Goal: Contribute content: Contribute content

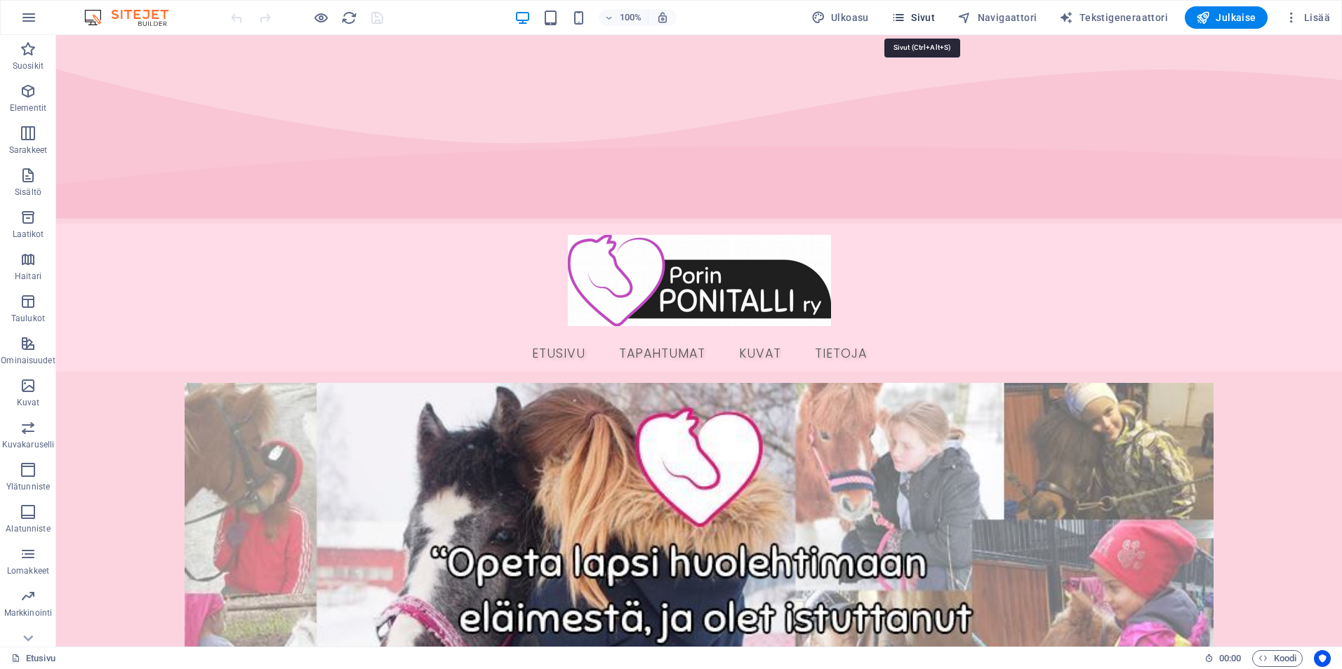
click at [932, 22] on span "Sivut" at bounding box center [913, 18] width 44 height 14
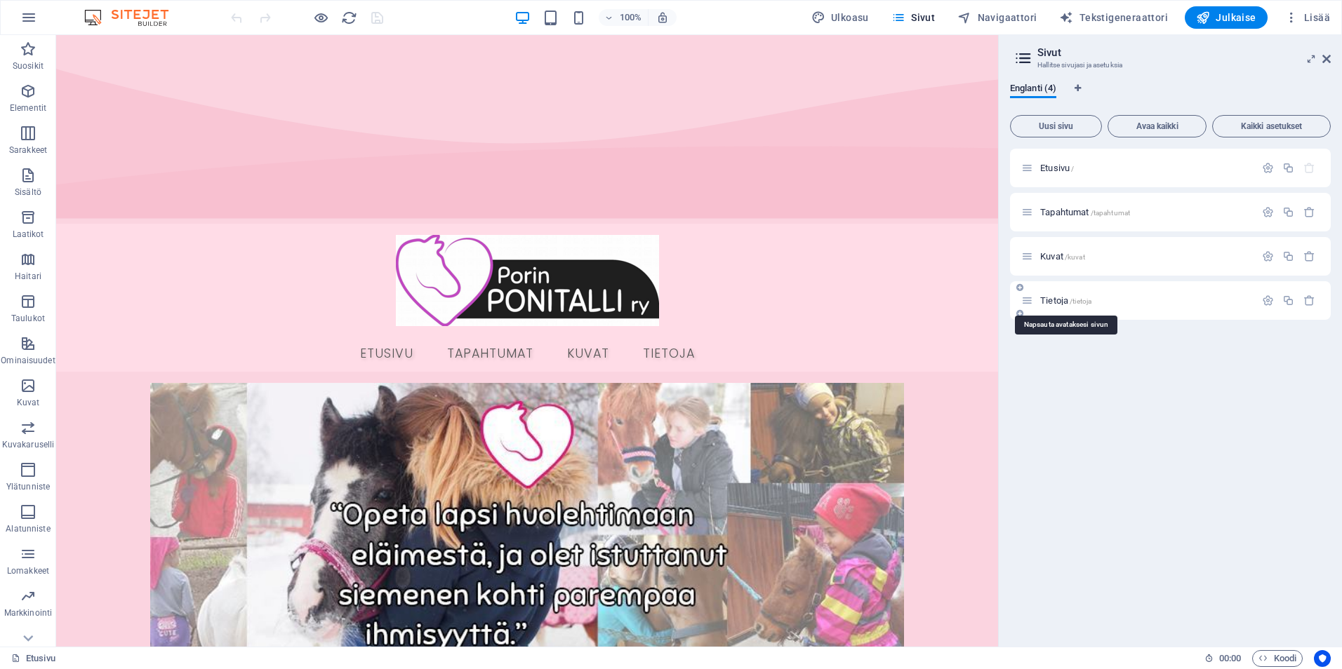
click at [1053, 305] on span "Tietoja /tietoja" at bounding box center [1065, 300] width 51 height 11
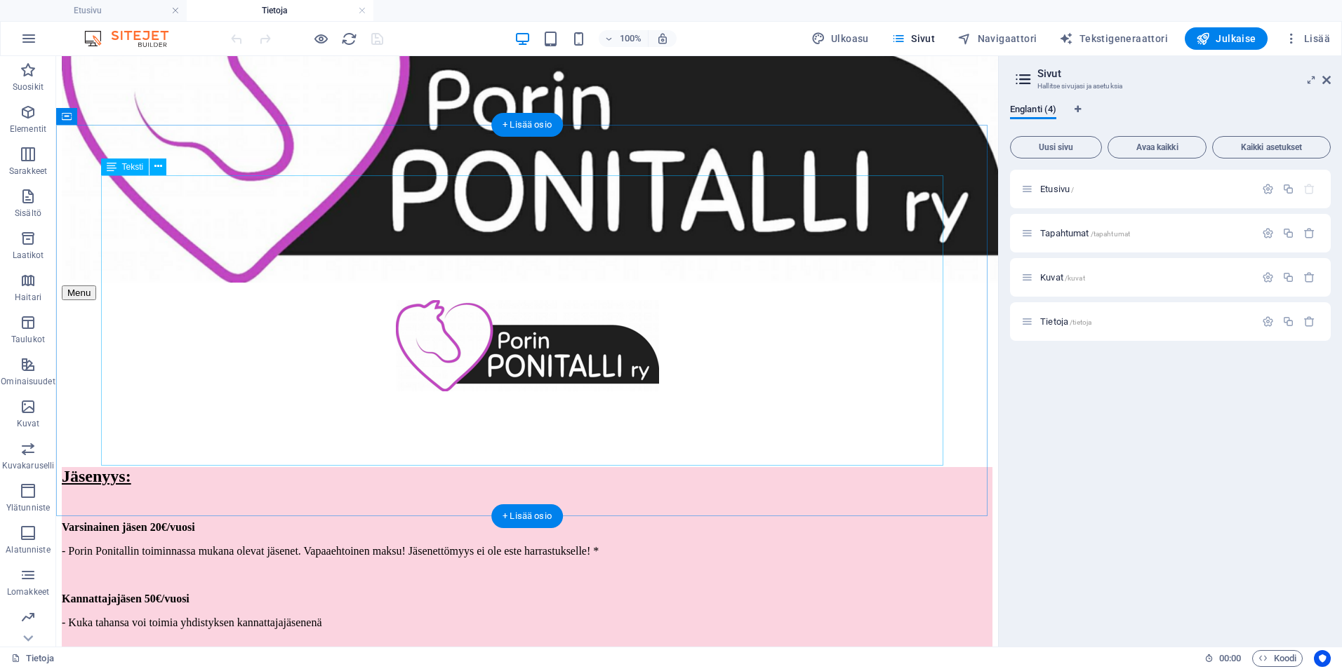
scroll to position [140, 0]
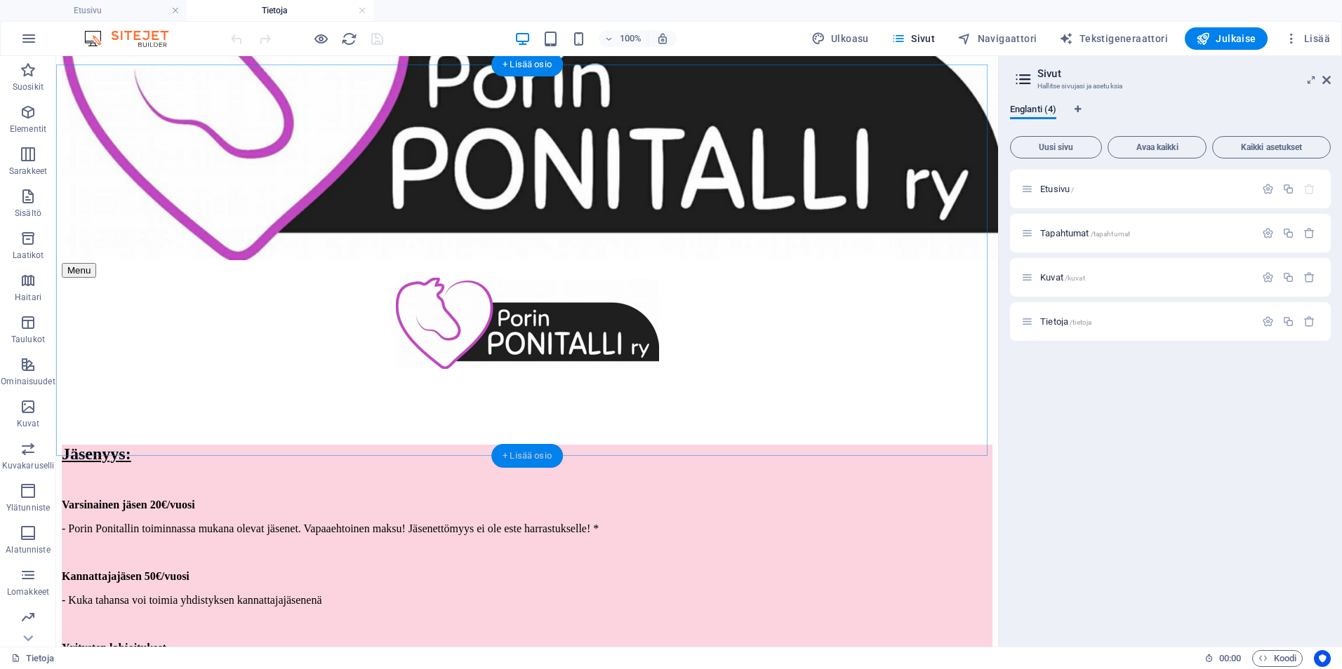
click at [523, 451] on div "+ Lisää osio" at bounding box center [527, 456] width 72 height 24
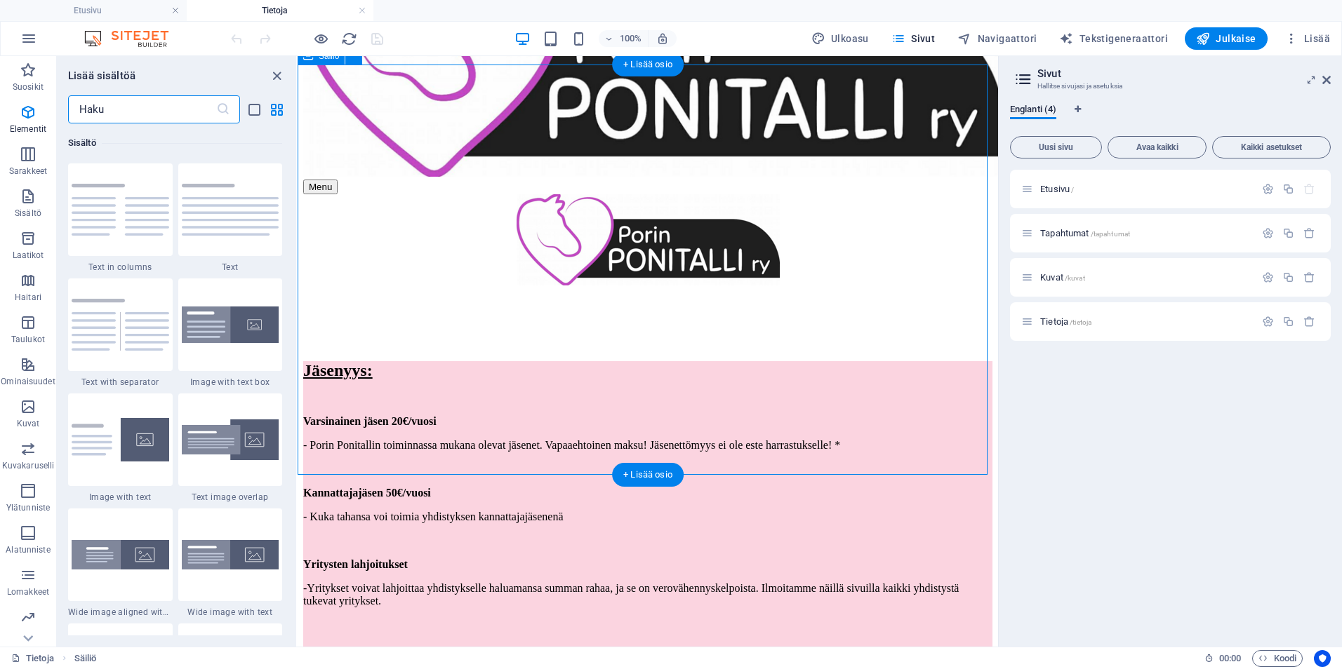
scroll to position [2455, 0]
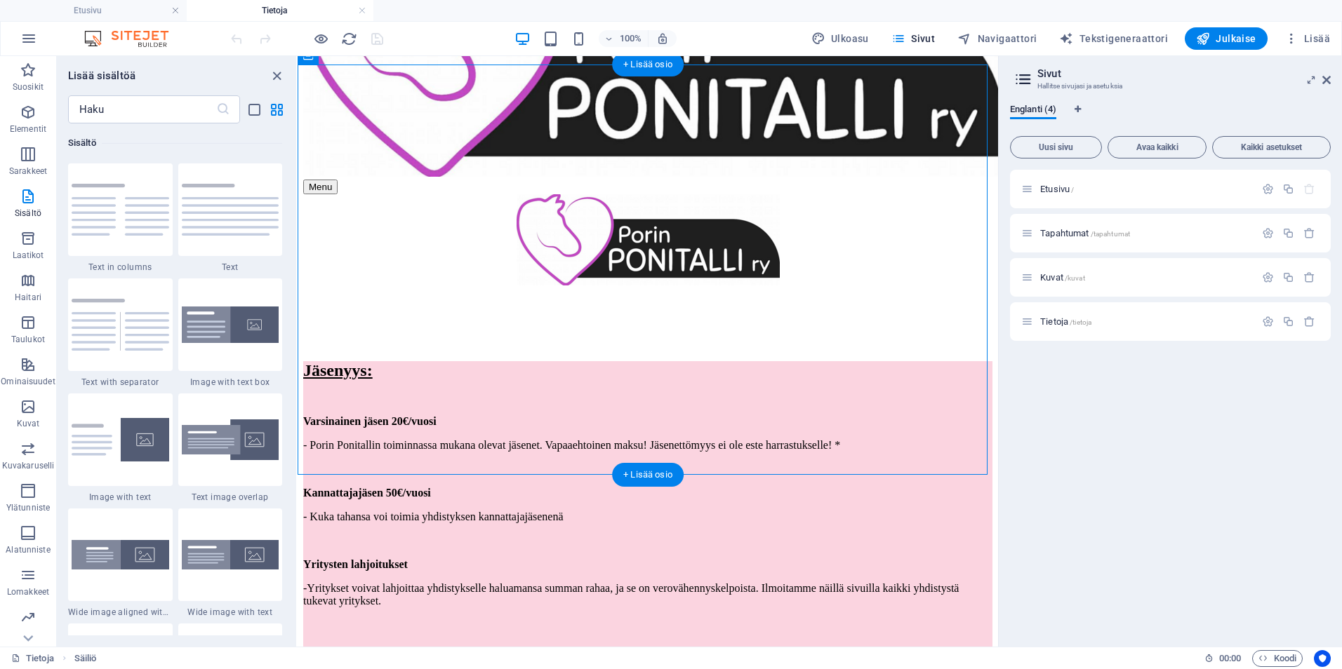
click at [657, 473] on div "+ Lisää osio" at bounding box center [648, 475] width 72 height 24
click at [195, 219] on img at bounding box center [231, 210] width 98 height 52
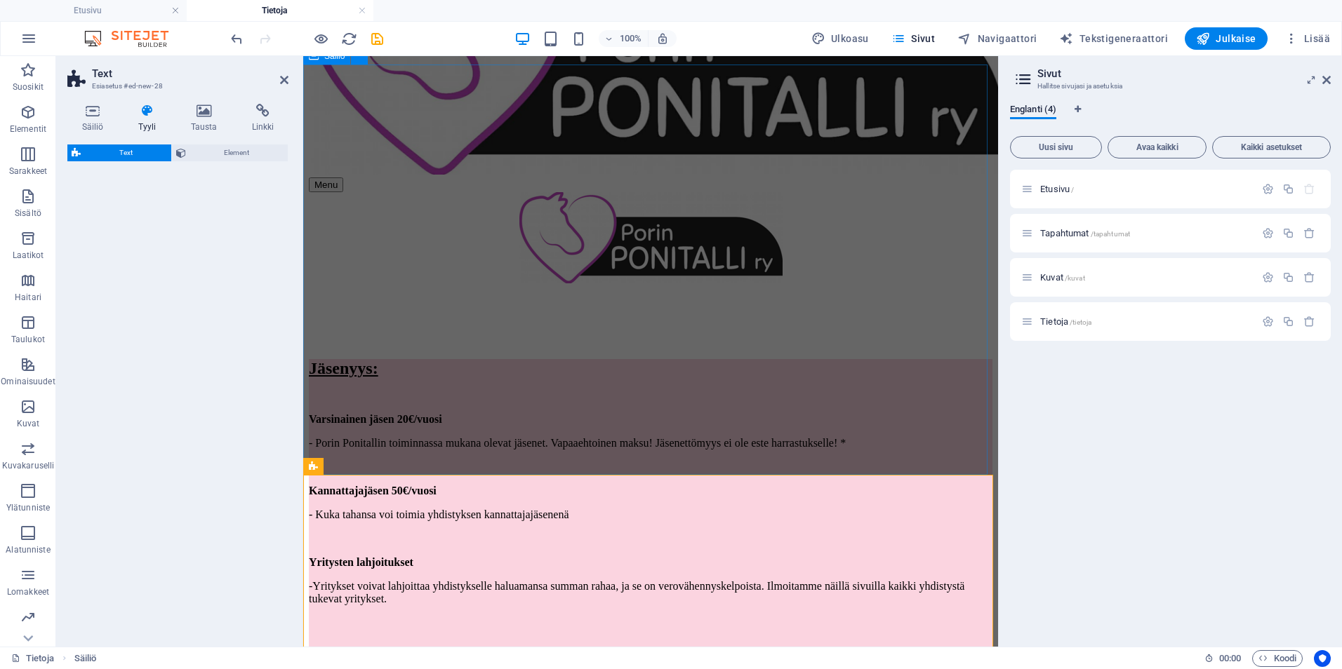
select select "preset-text-v2-default"
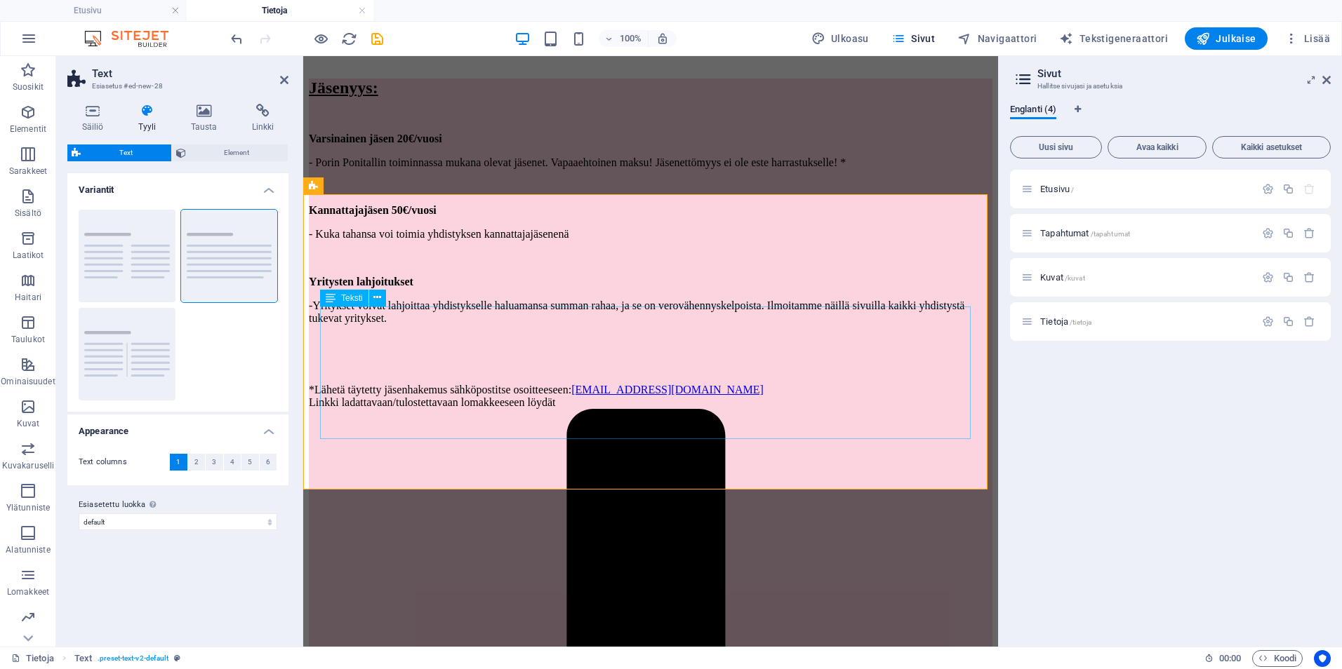
scroll to position [351, 0]
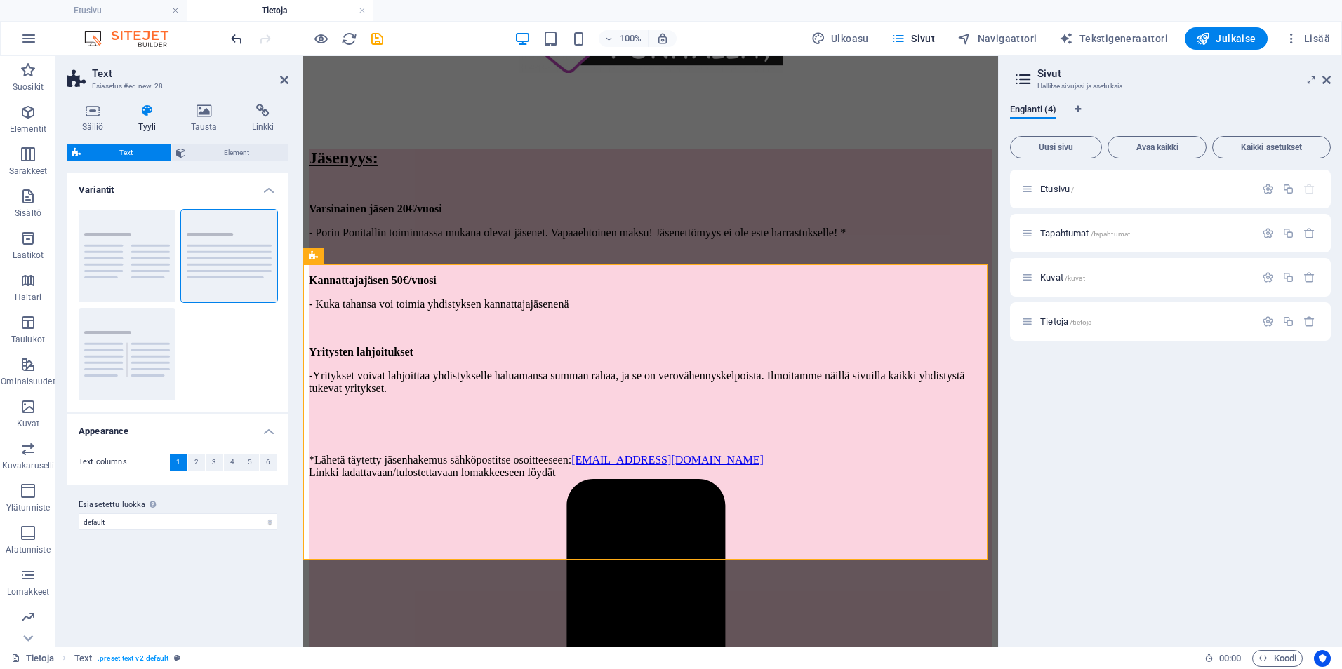
click at [240, 39] on icon "undo" at bounding box center [237, 39] width 16 height 16
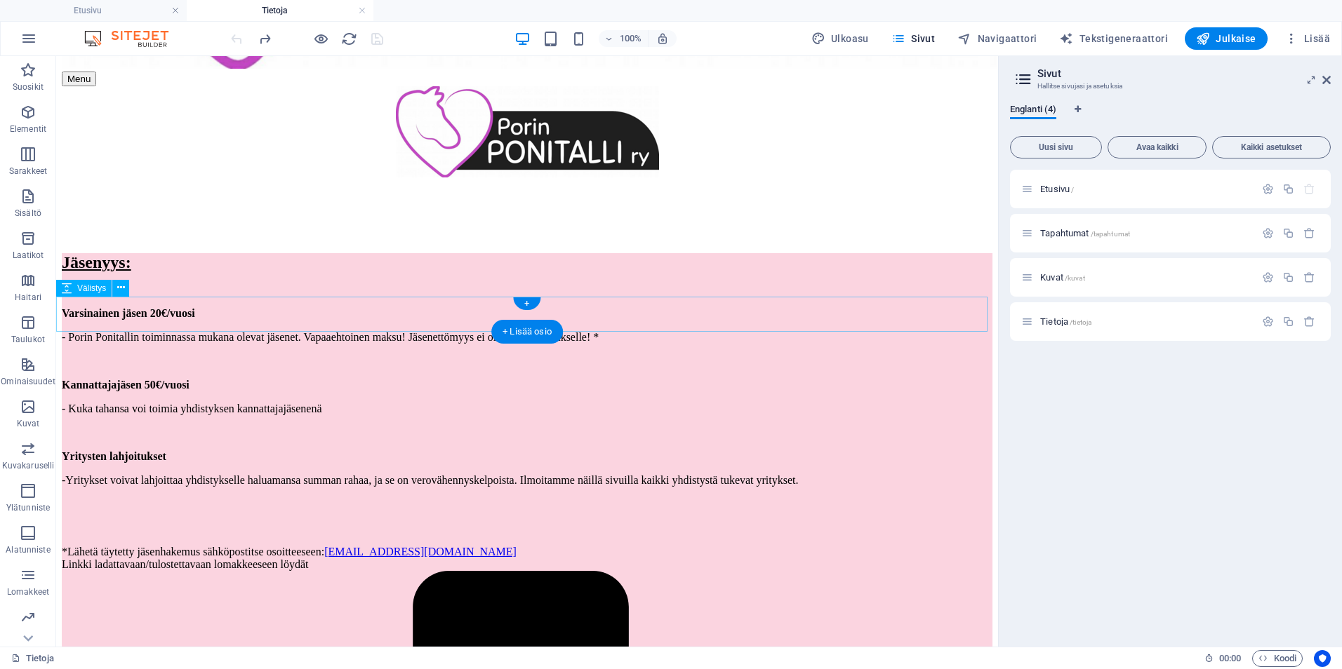
click at [540, 321] on div "+ Lisää osio" at bounding box center [527, 332] width 72 height 24
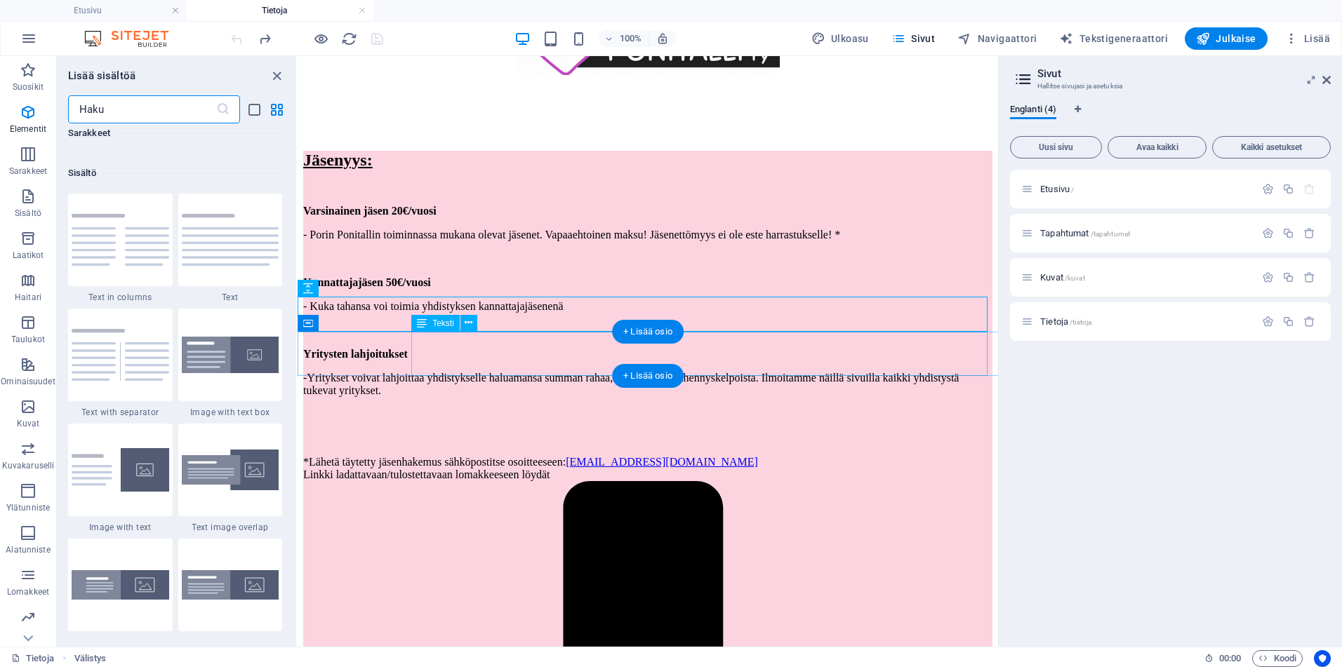
scroll to position [2455, 0]
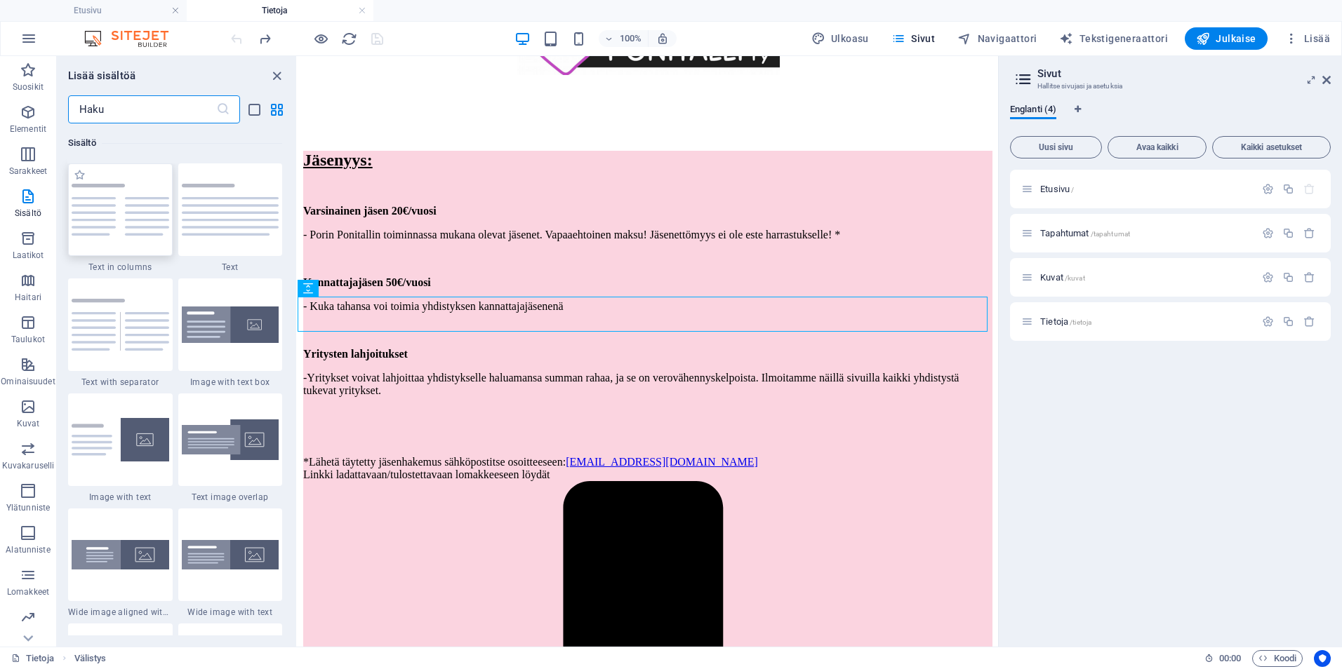
click at [102, 206] on img at bounding box center [121, 210] width 98 height 52
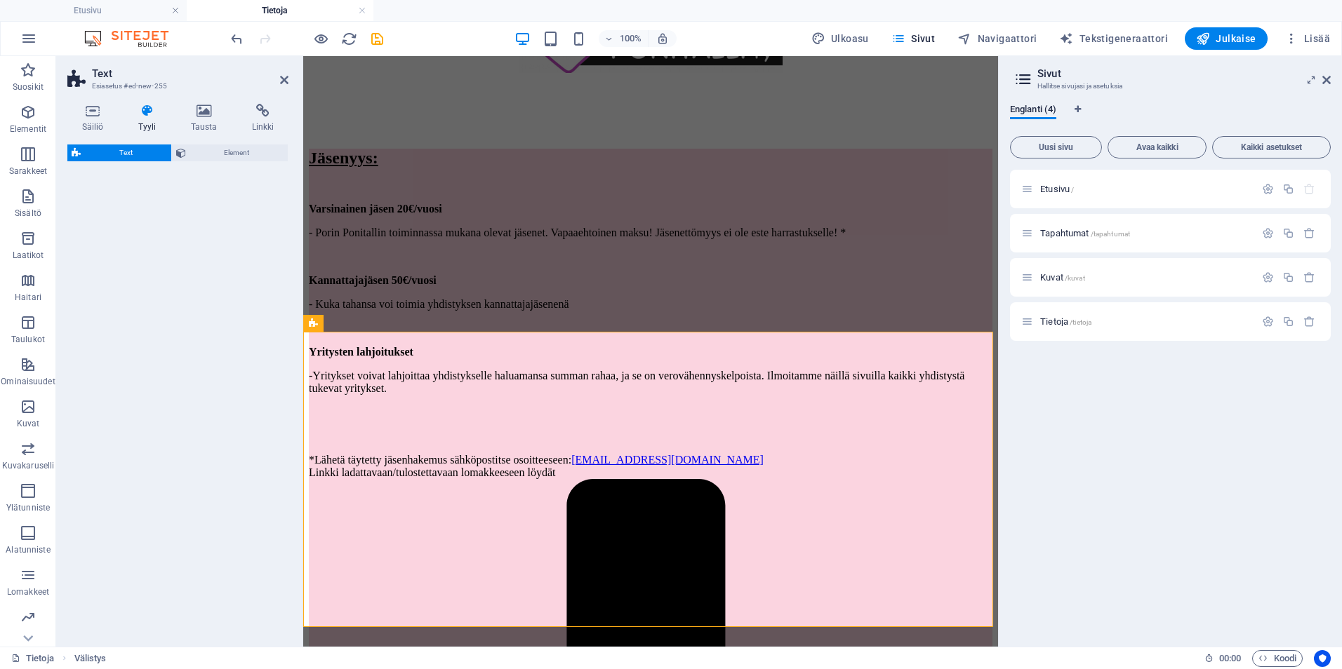
select select "rem"
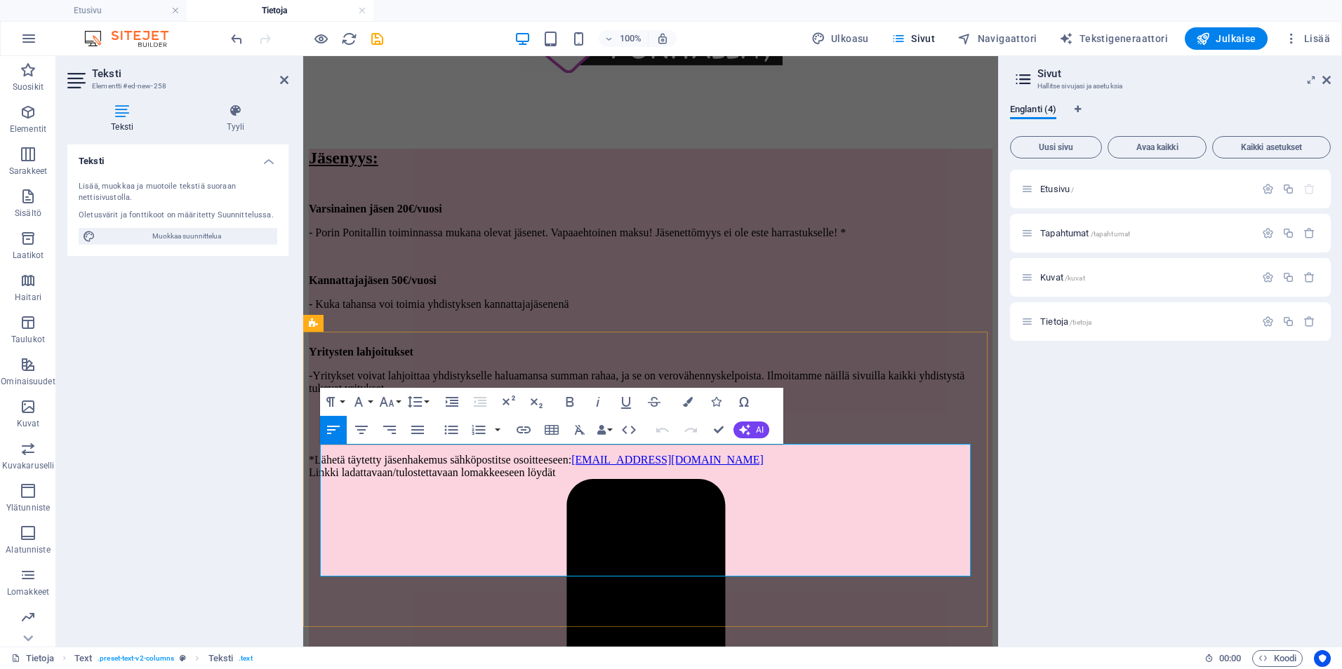
scroll to position [376, 0]
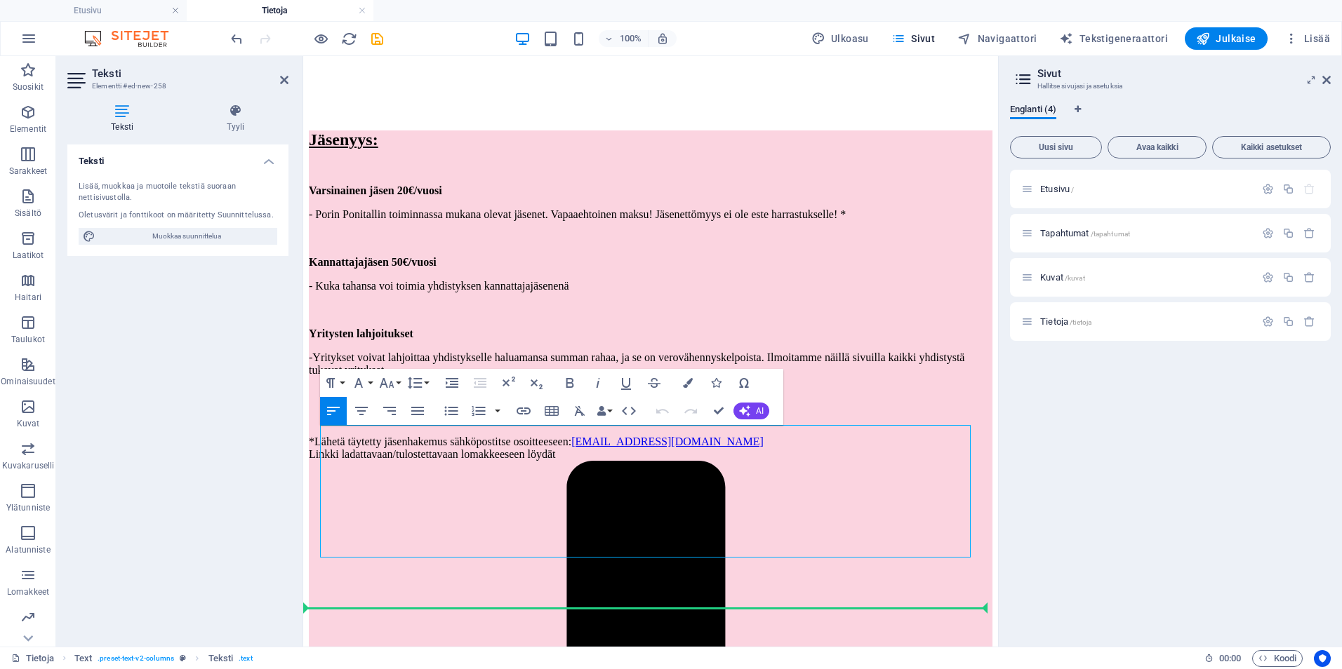
drag, startPoint x: 690, startPoint y: 566, endPoint x: 678, endPoint y: 564, distance: 12.0
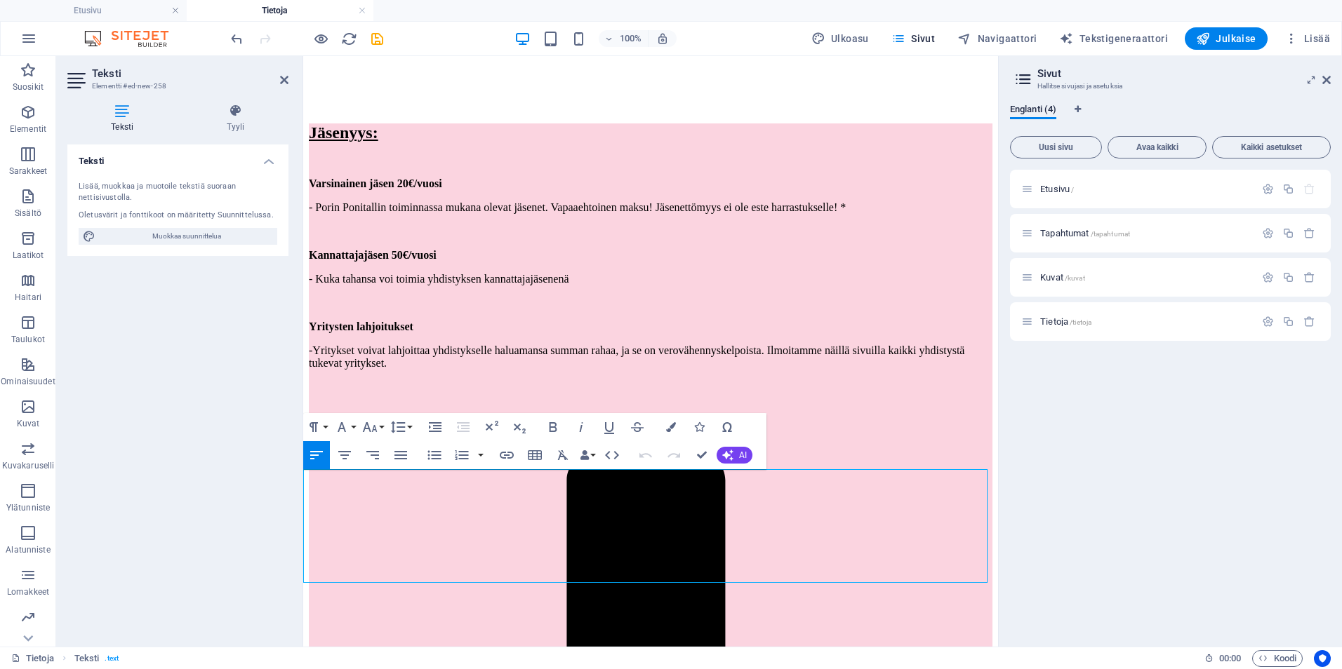
drag, startPoint x: 857, startPoint y: 570, endPoint x: 309, endPoint y: 474, distance: 556.4
drag, startPoint x: 639, startPoint y: 499, endPoint x: 542, endPoint y: 496, distance: 96.9
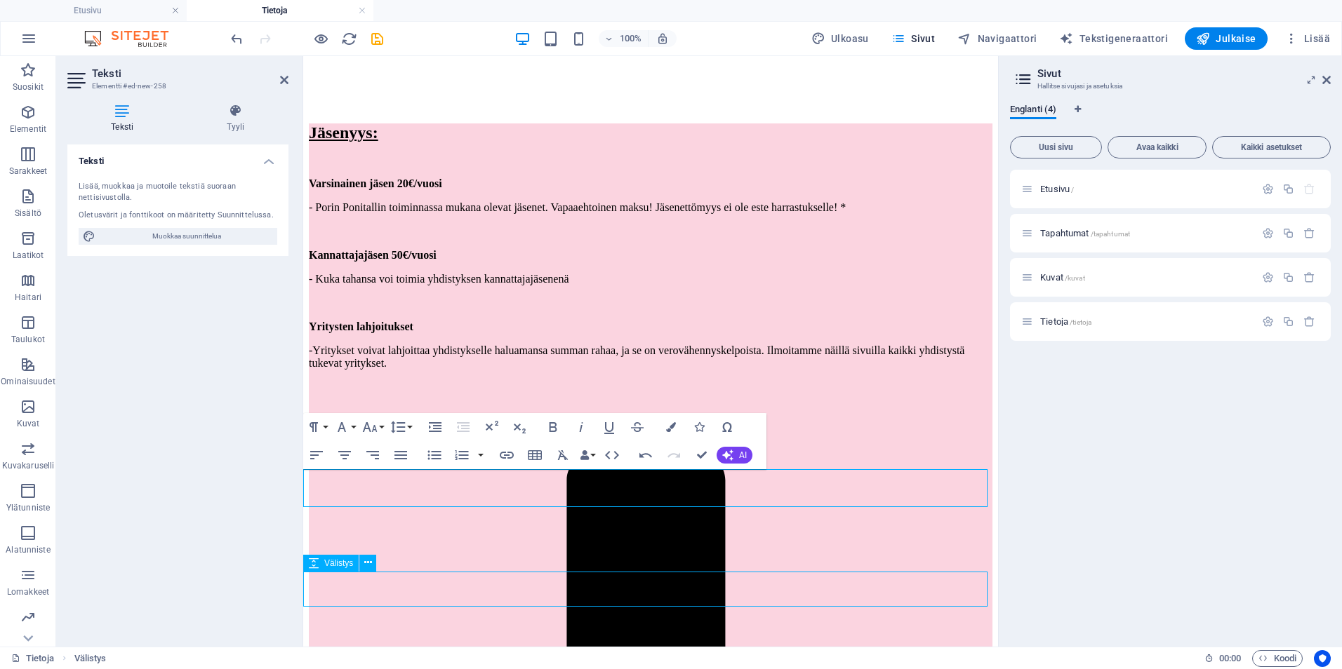
scroll to position [357, 0]
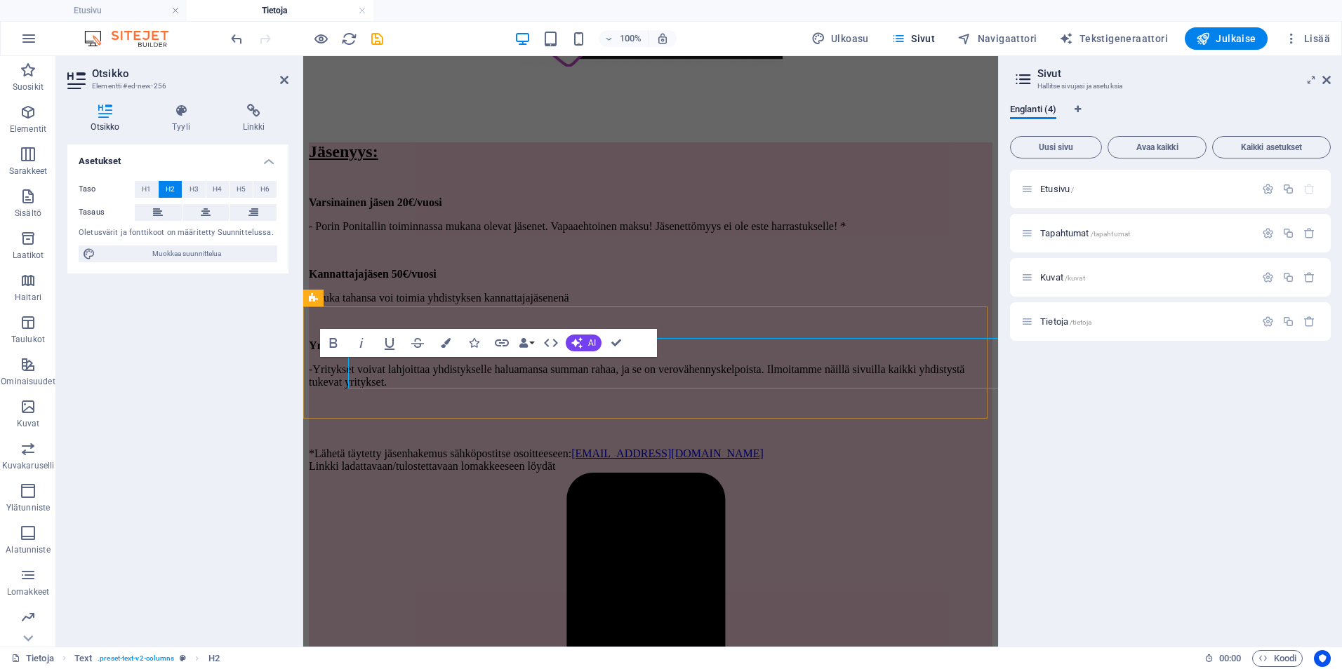
scroll to position [376, 0]
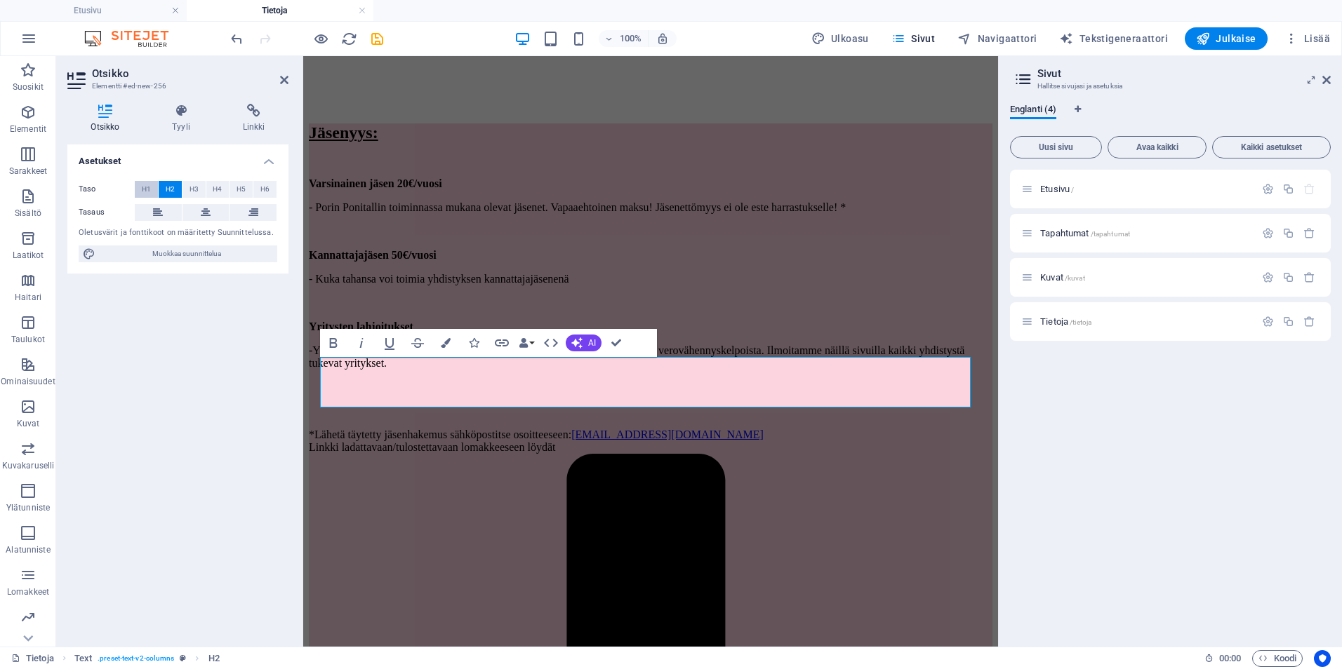
click at [144, 182] on span "H1" at bounding box center [146, 189] width 9 height 17
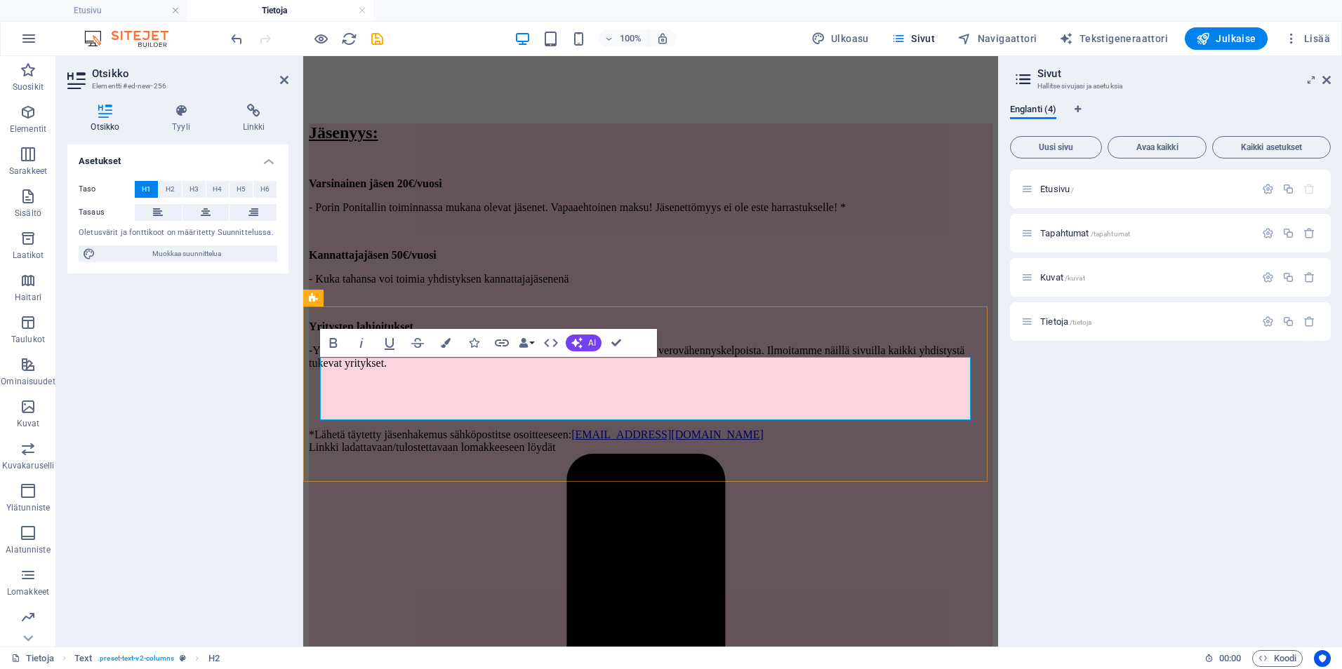
drag, startPoint x: 721, startPoint y: 406, endPoint x: 320, endPoint y: 388, distance: 401.8
click at [546, 343] on icon "button" at bounding box center [551, 343] width 14 height 8
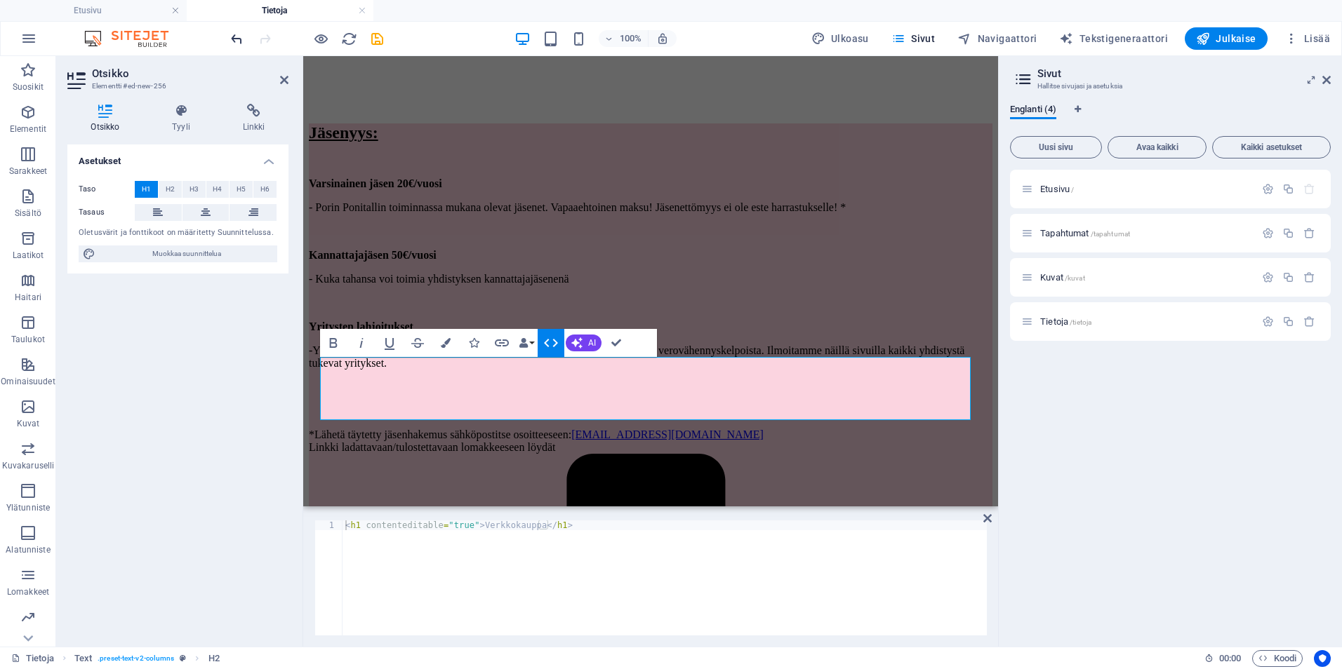
click at [233, 46] on icon "undo" at bounding box center [237, 39] width 16 height 16
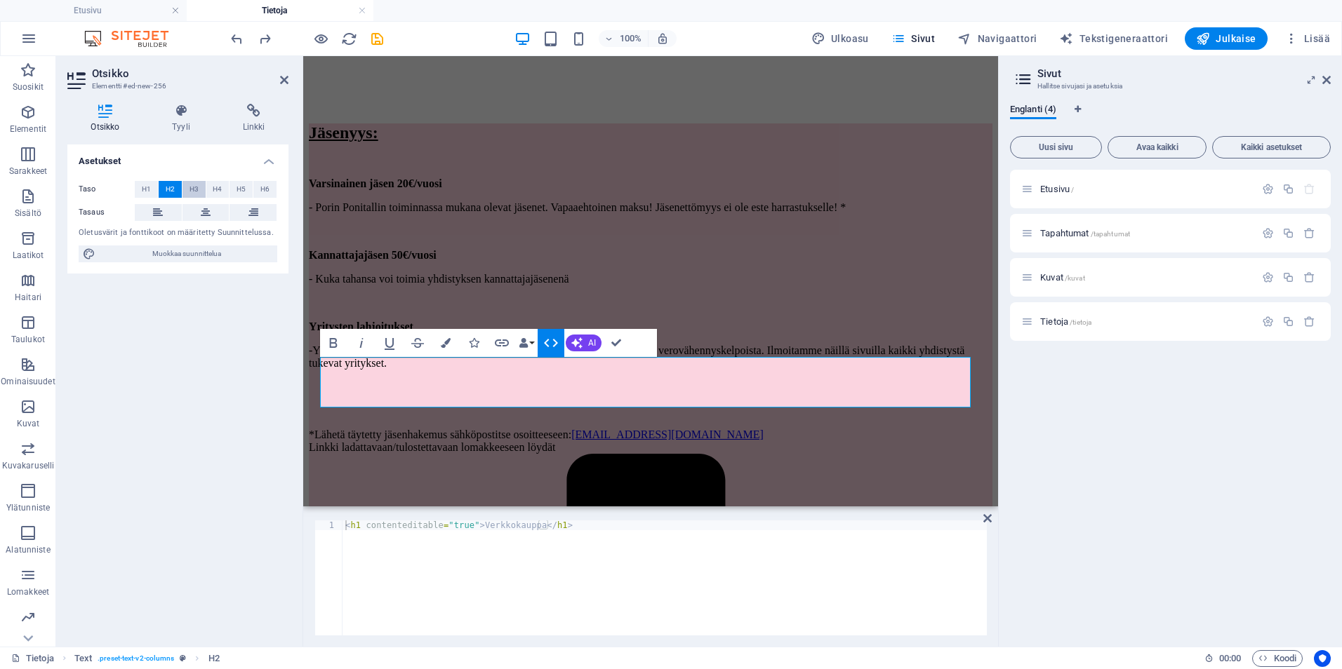
click at [199, 185] on button "H3" at bounding box center [193, 189] width 23 height 17
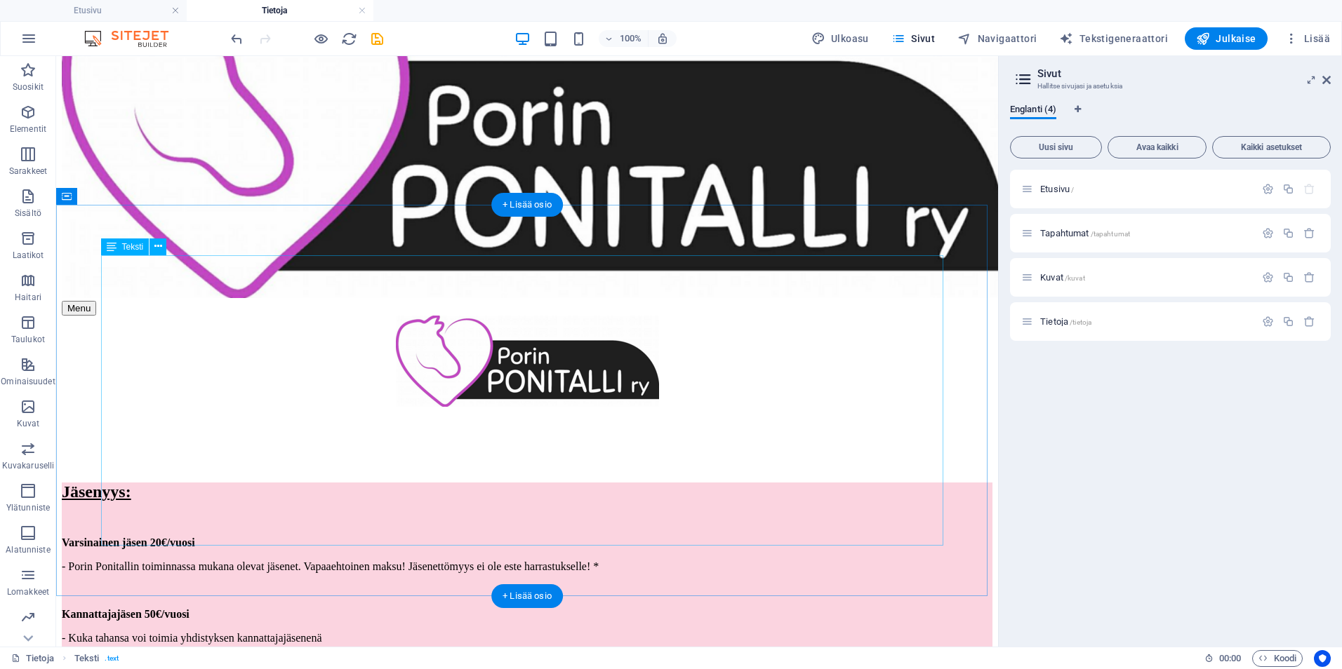
scroll to position [281, 0]
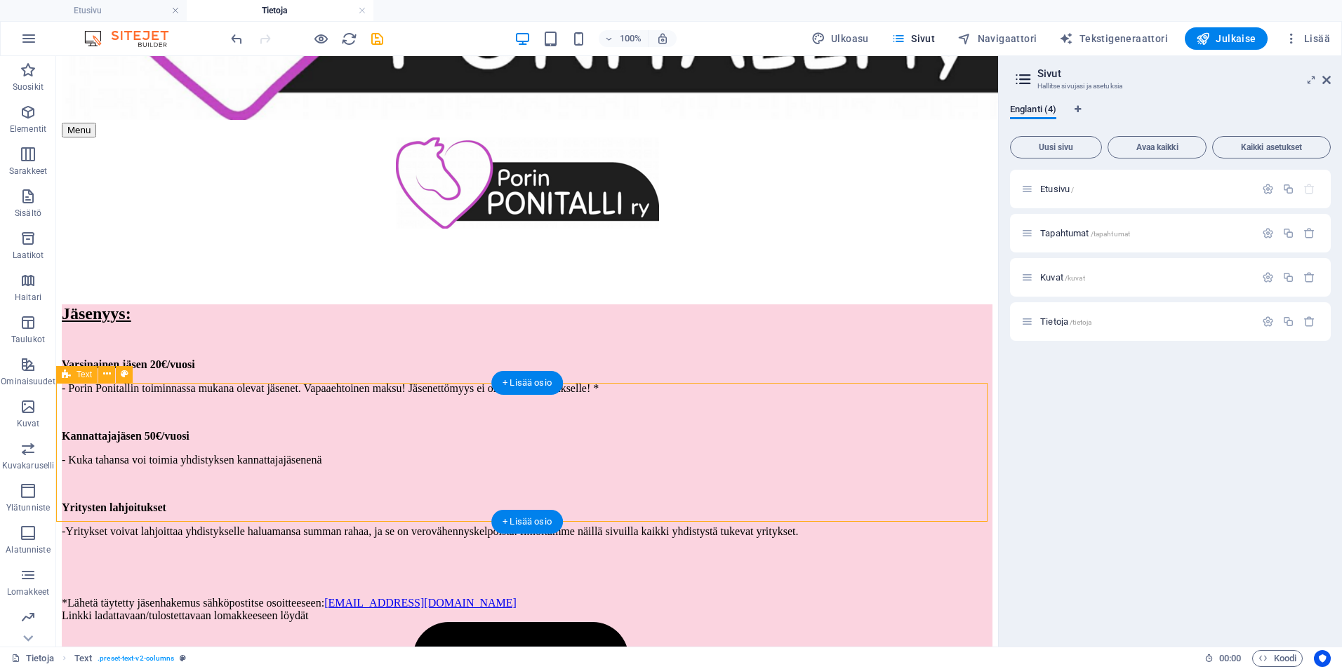
select select "rem"
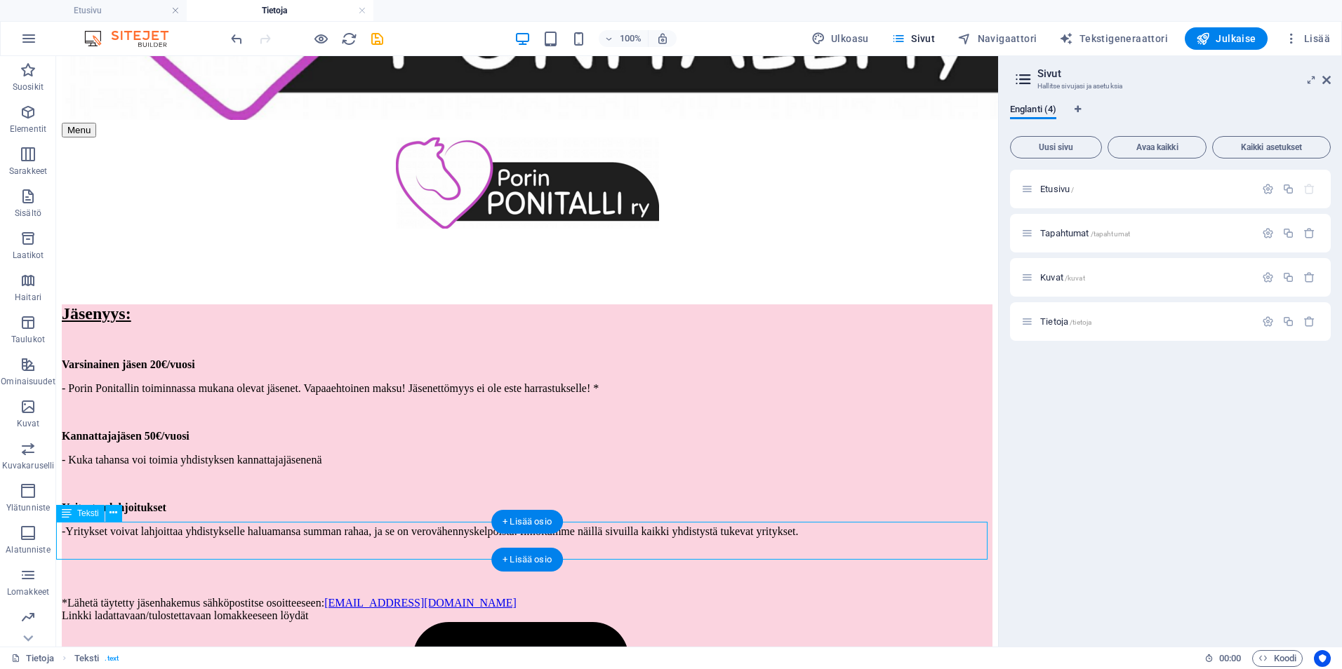
drag, startPoint x: 665, startPoint y: 552, endPoint x: 403, endPoint y: 547, distance: 261.8
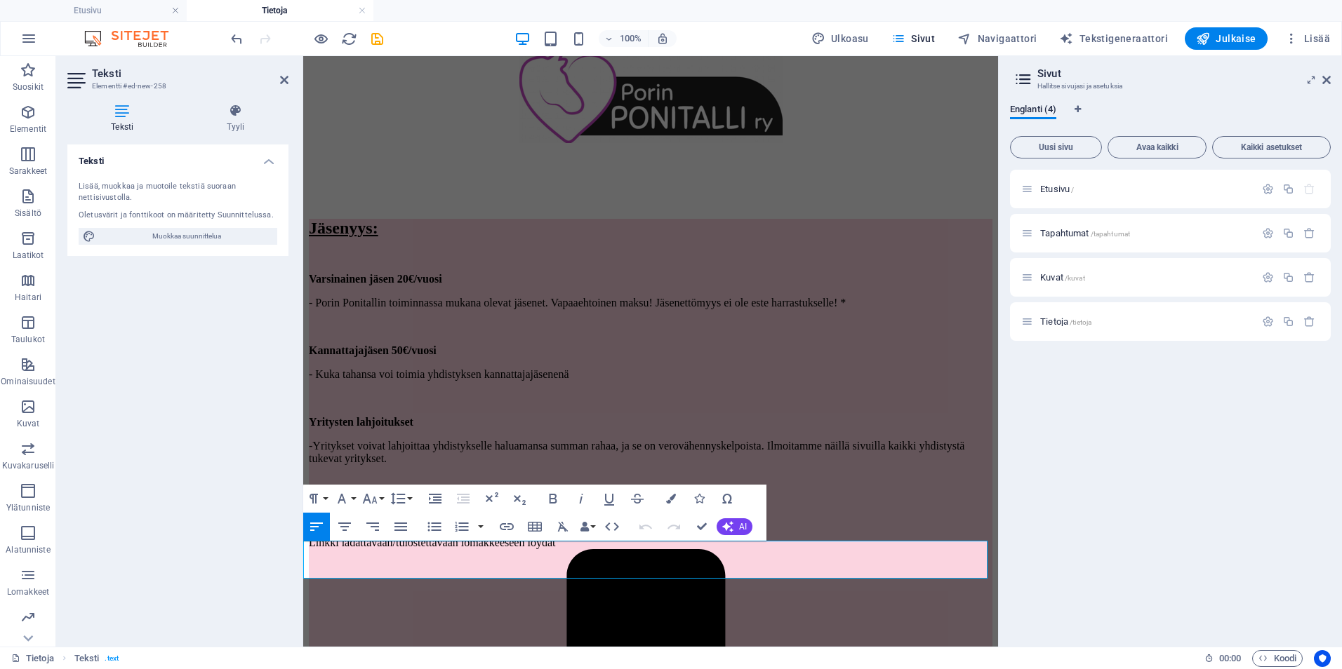
drag, startPoint x: 719, startPoint y: 573, endPoint x: 305, endPoint y: 554, distance: 415.1
copy div "Armazur Oy on lahjoittanutloput tuotteensa meille, ja tuotot saamme pitää itsel…"
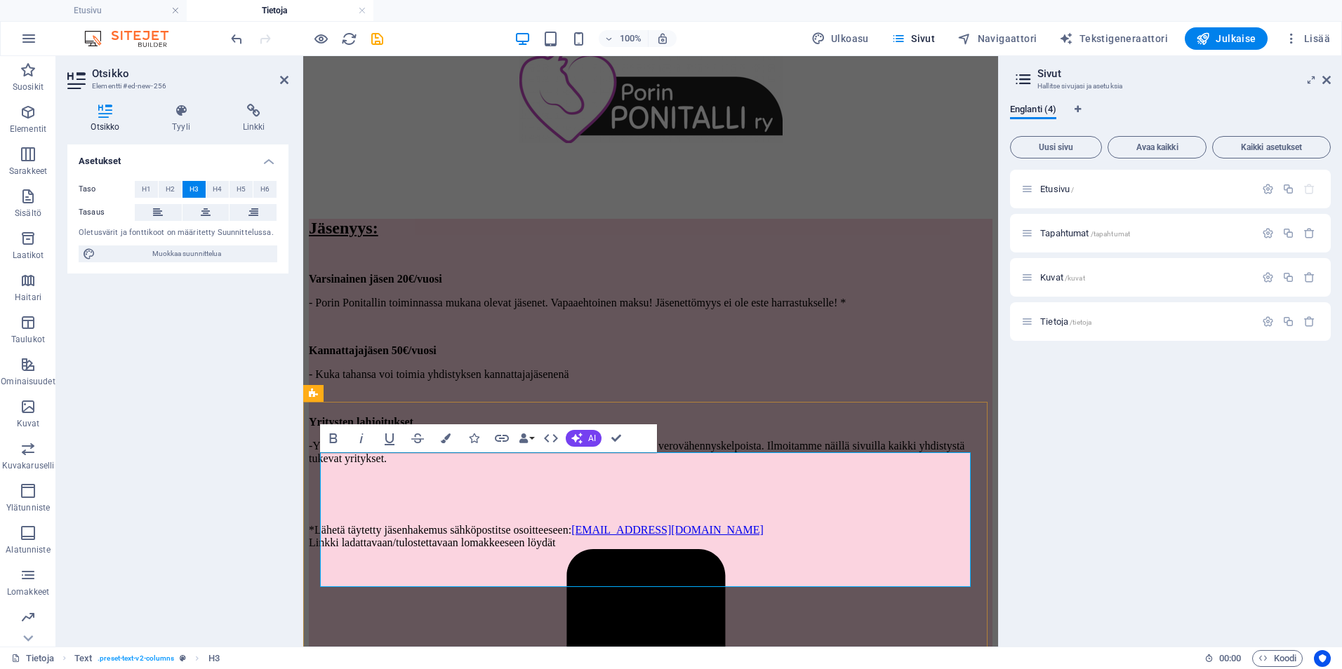
drag, startPoint x: 777, startPoint y: 575, endPoint x: 321, endPoint y: 505, distance: 462.2
click at [442, 441] on icon "button" at bounding box center [446, 439] width 10 height 10
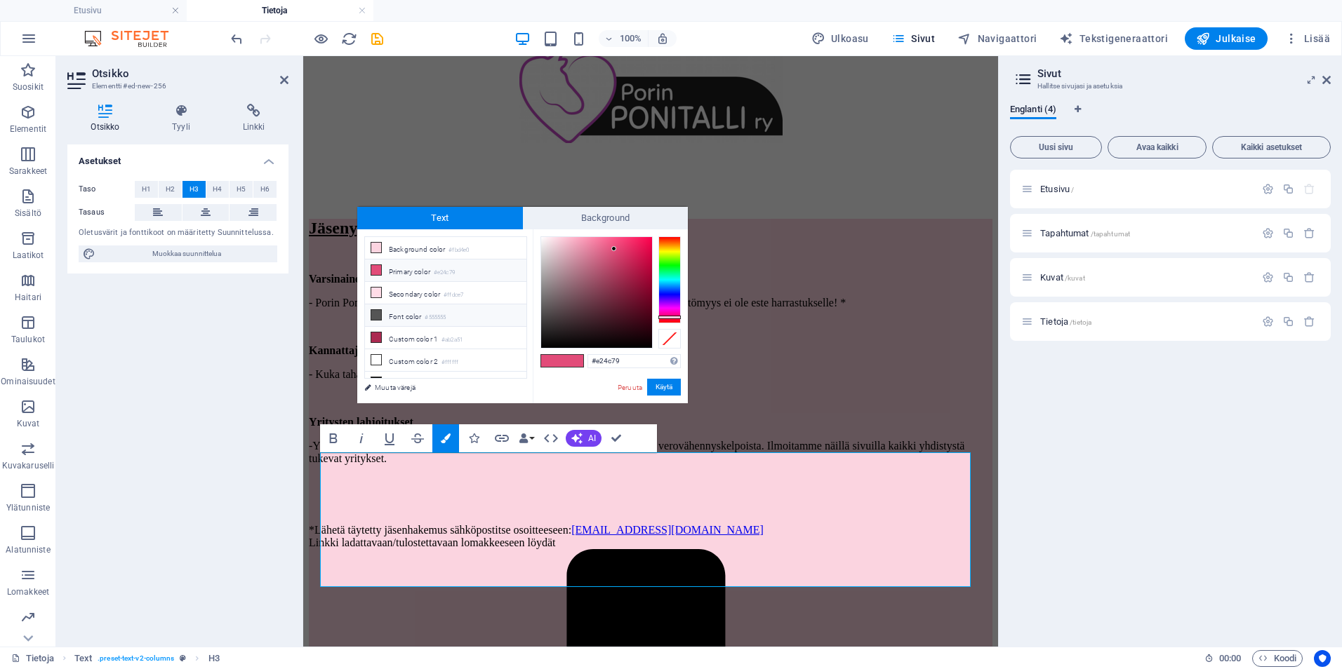
click at [425, 317] on li "Font color #555555" at bounding box center [445, 316] width 161 height 22
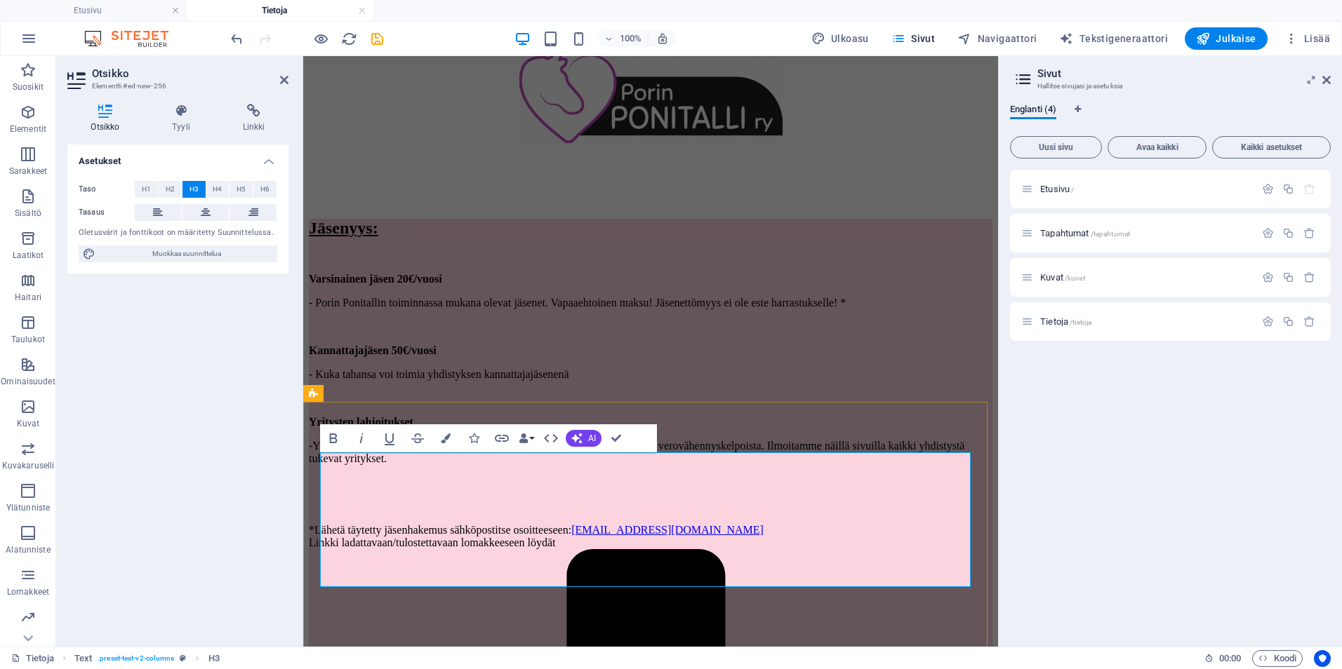
drag, startPoint x: 785, startPoint y: 578, endPoint x: 773, endPoint y: 578, distance: 11.9
drag, startPoint x: 707, startPoint y: 567, endPoint x: 323, endPoint y: 491, distance: 391.2
click at [445, 443] on button "Colors" at bounding box center [445, 439] width 27 height 28
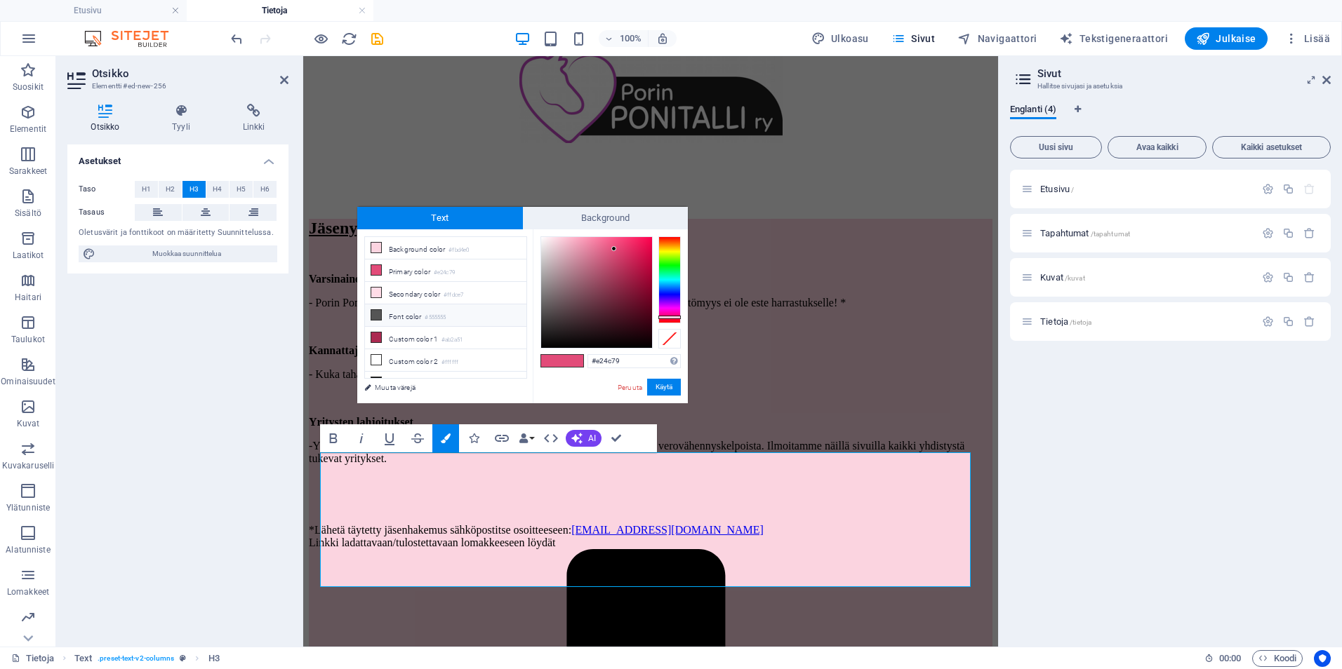
click at [409, 313] on li "Font color #555555" at bounding box center [445, 316] width 161 height 22
type input "#555555"
click at [664, 389] on button "Käytä" at bounding box center [664, 387] width 34 height 17
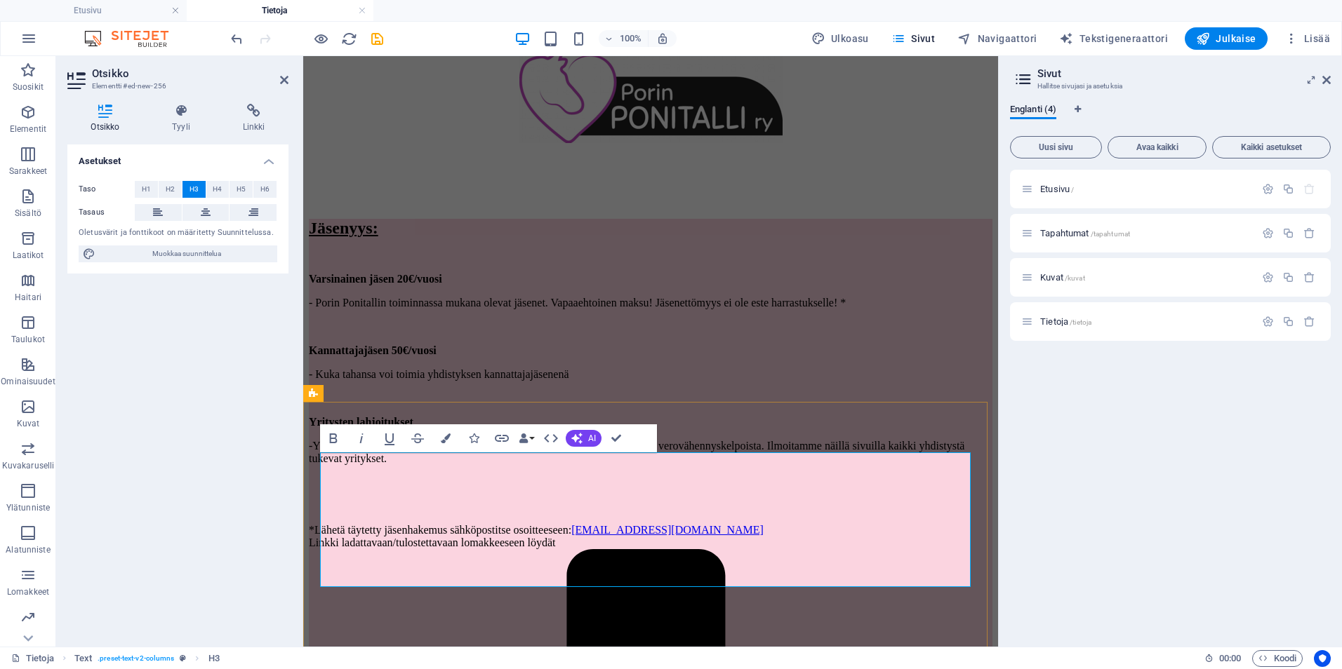
drag, startPoint x: 483, startPoint y: 582, endPoint x: 882, endPoint y: 551, distance: 399.8
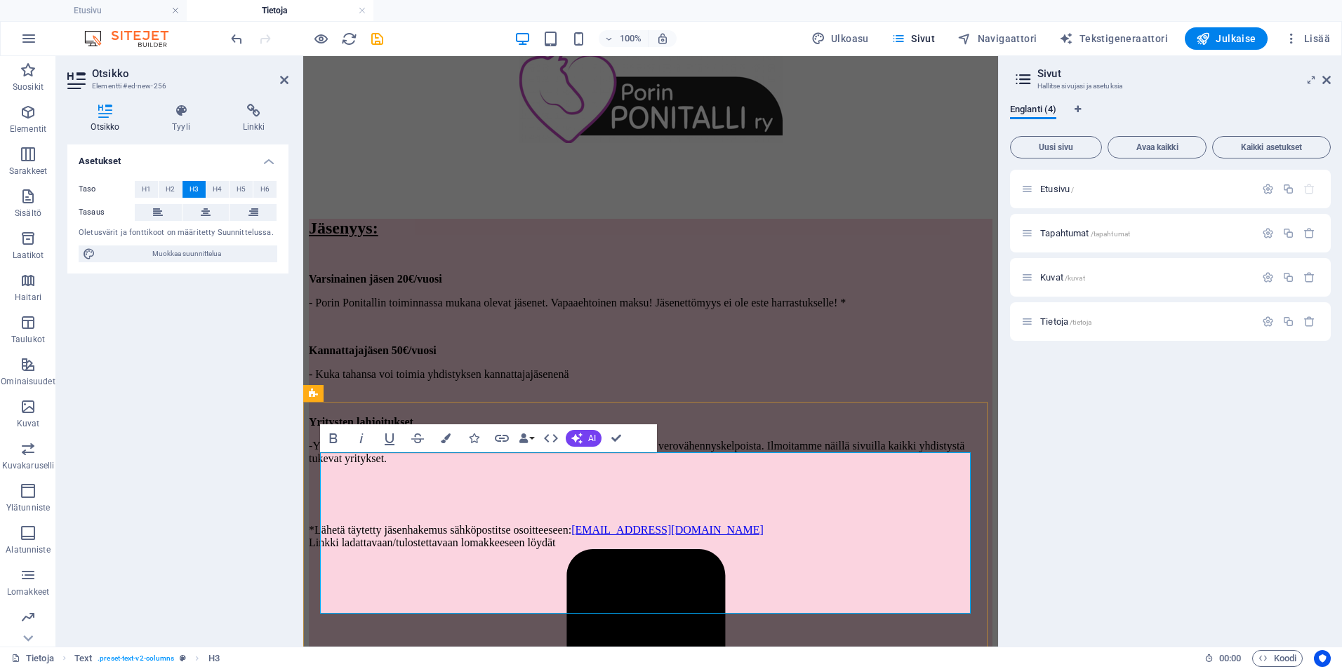
drag, startPoint x: 467, startPoint y: 578, endPoint x: 879, endPoint y: 546, distance: 412.4
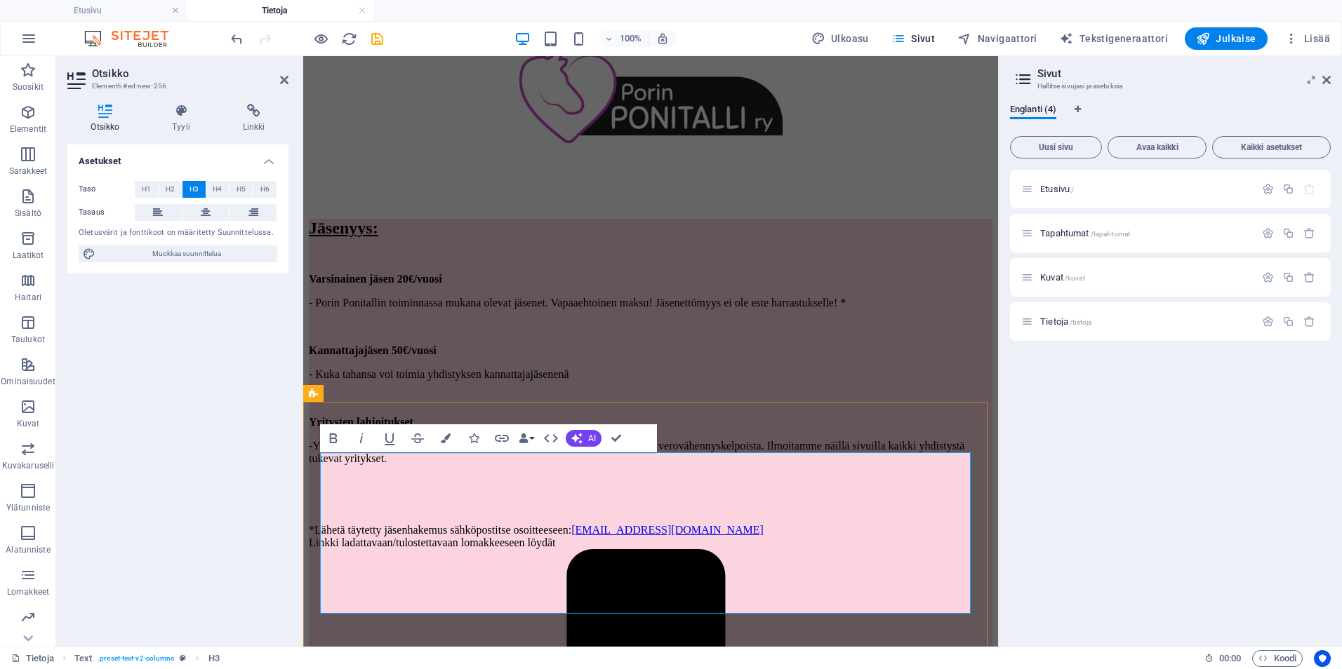
drag, startPoint x: 914, startPoint y: 589, endPoint x: 883, endPoint y: 551, distance: 49.4
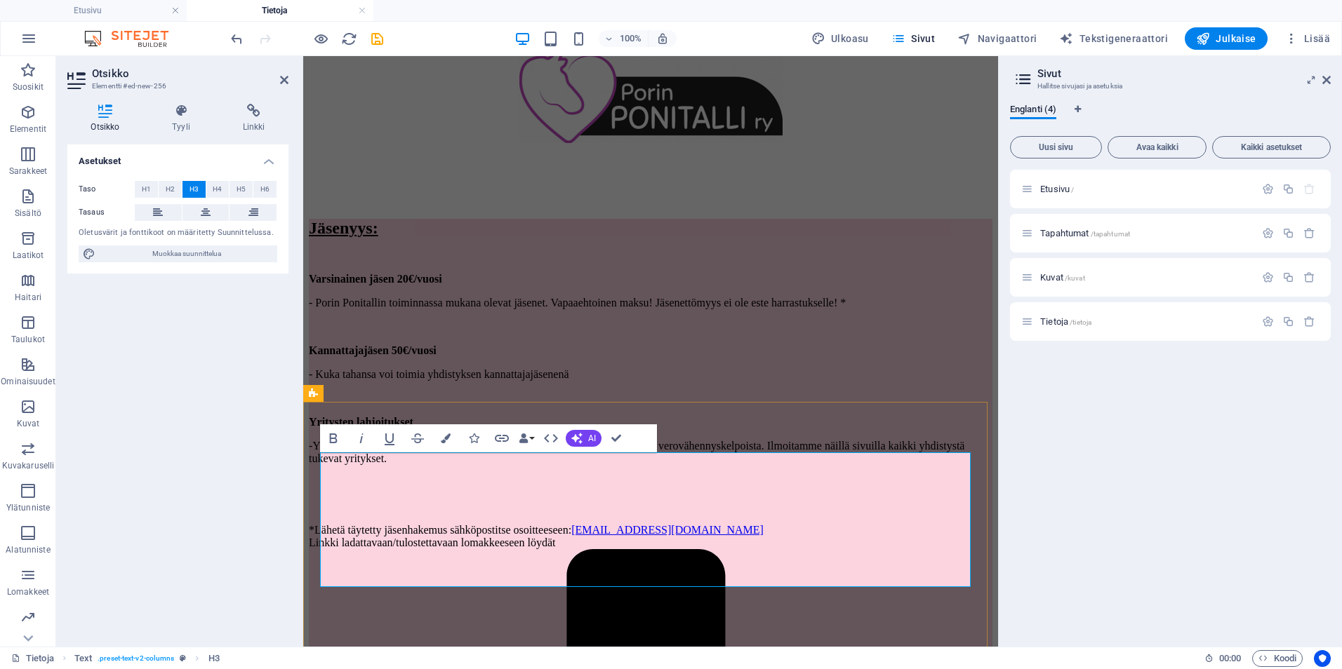
drag, startPoint x: 871, startPoint y: 567, endPoint x: 882, endPoint y: 540, distance: 28.9
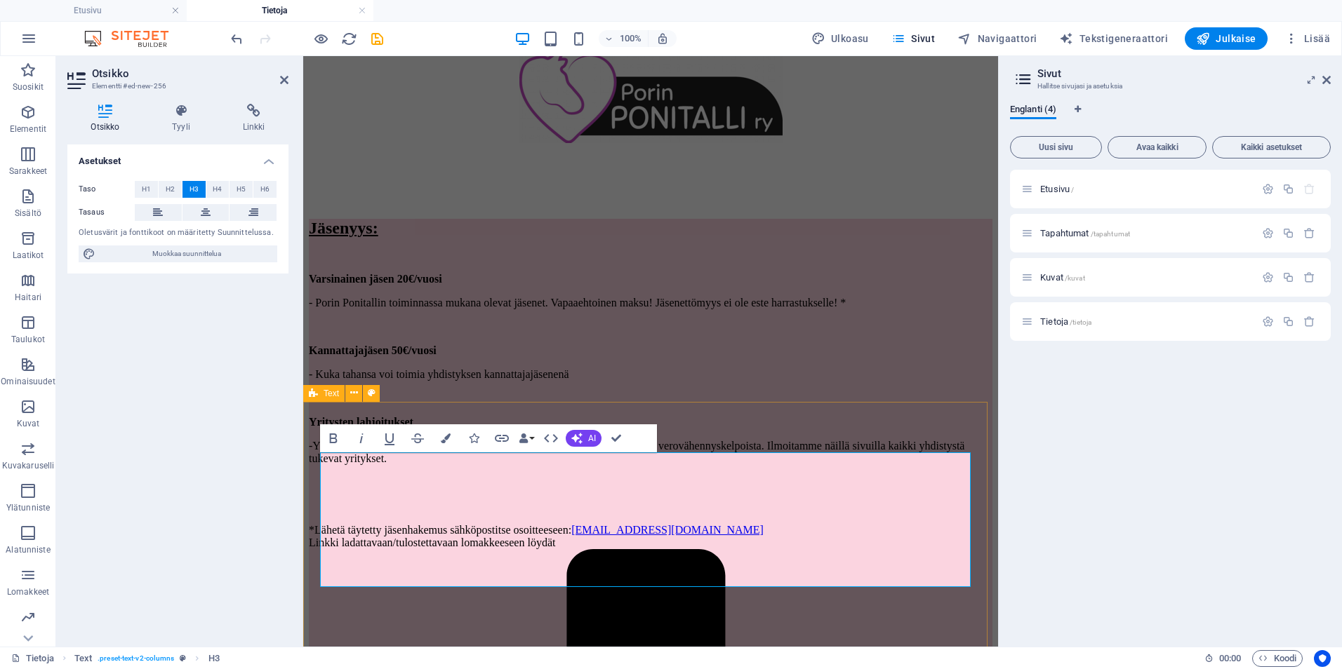
select select "rem"
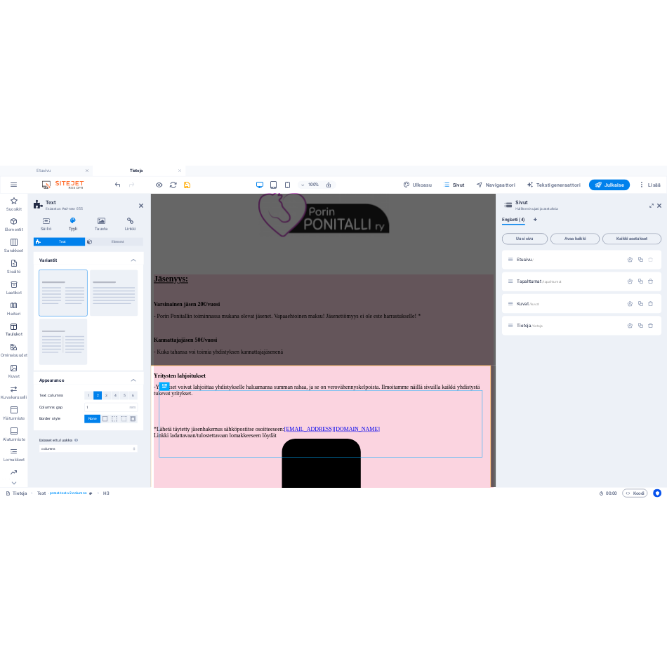
scroll to position [0, 0]
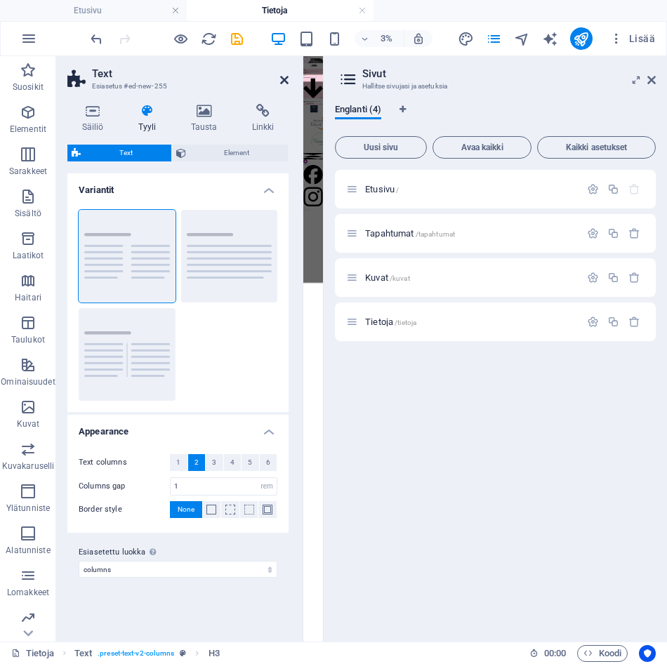
click at [280, 76] on icon at bounding box center [284, 79] width 8 height 11
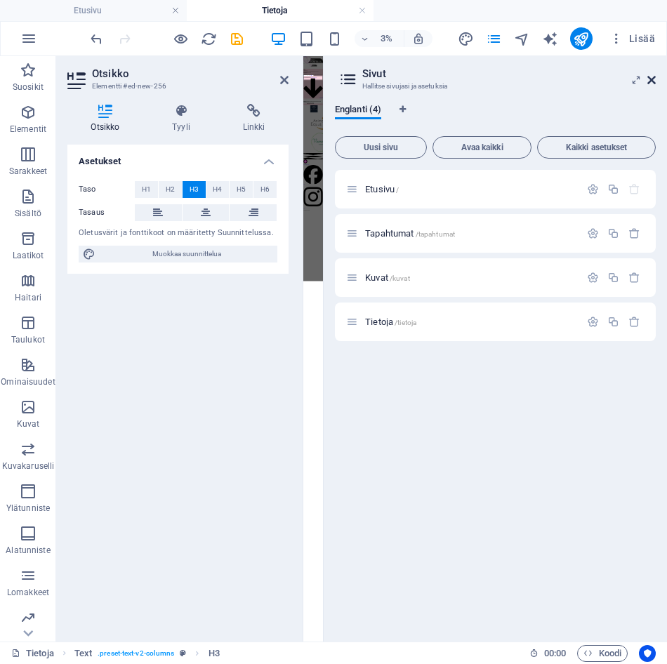
click at [652, 79] on icon at bounding box center [651, 79] width 8 height 11
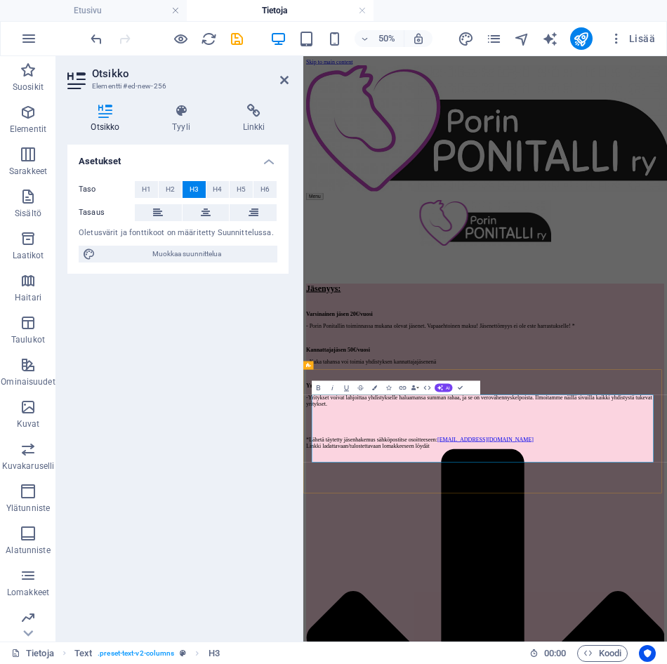
drag, startPoint x: 526, startPoint y: 852, endPoint x: 323, endPoint y: 783, distance: 214.8
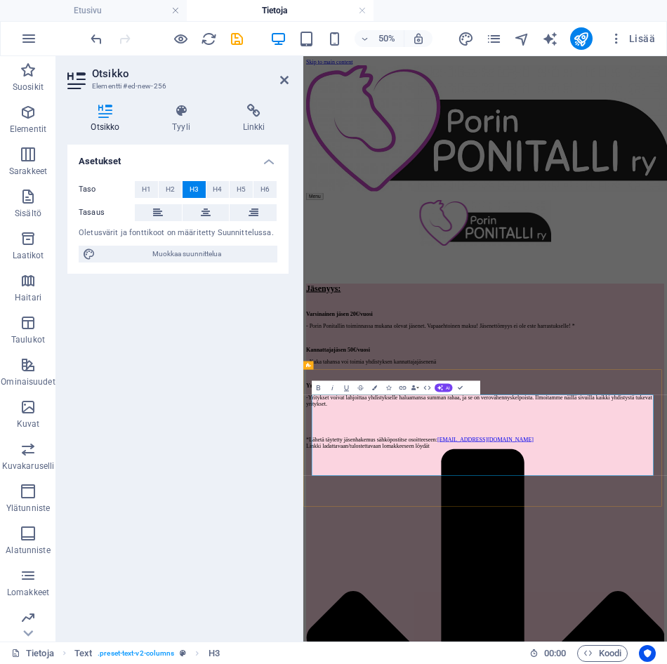
drag, startPoint x: 515, startPoint y: 853, endPoint x: 326, endPoint y: 773, distance: 205.7
copy span "Verkkokaupastamme löydät jäsenmaksut ja tuotteet joiden tuoton saamme pitää, jo…"
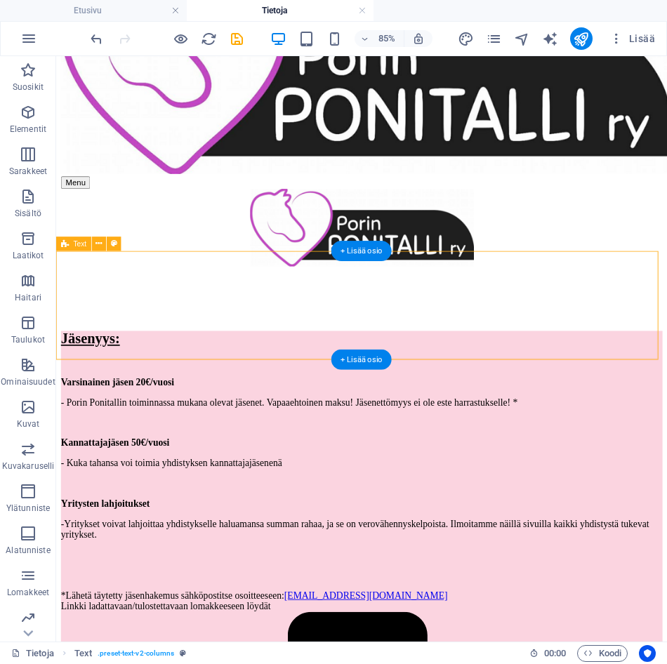
select select "rem"
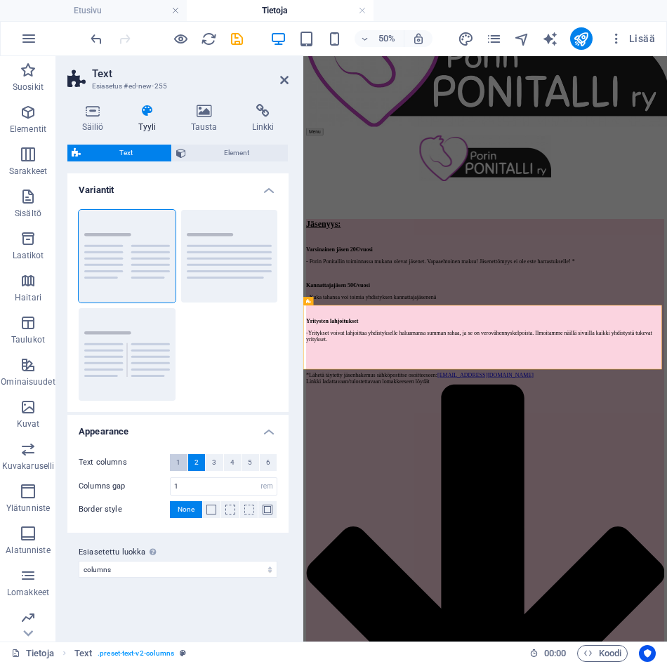
click at [173, 460] on button "1" at bounding box center [179, 462] width 18 height 17
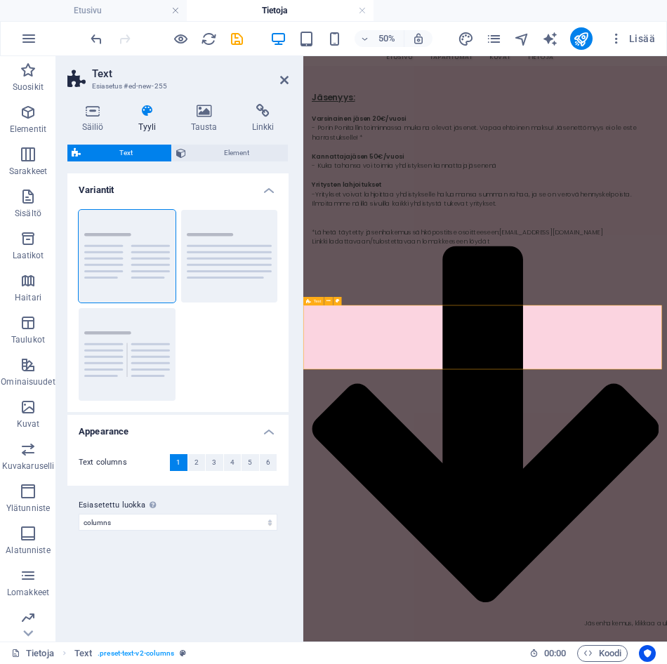
click at [179, 461] on span "1" at bounding box center [178, 462] width 4 height 17
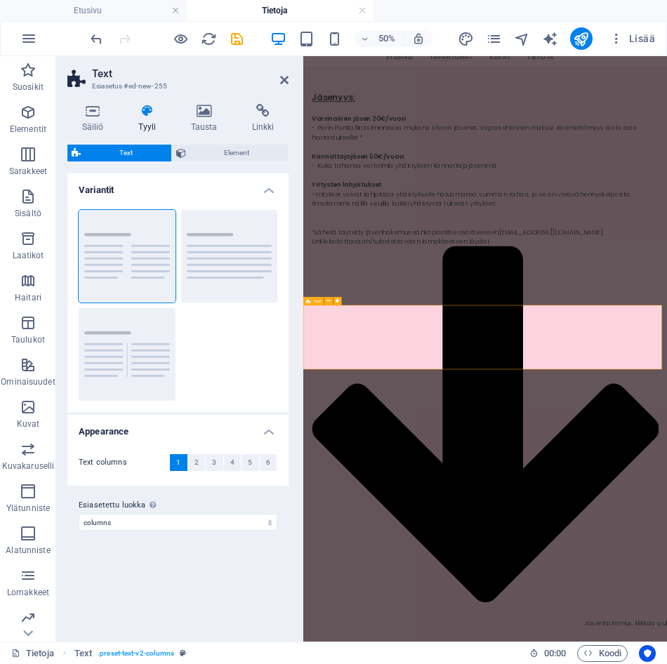
click at [284, 65] on header "Text Esiasetus #ed-new-255" at bounding box center [177, 74] width 221 height 36
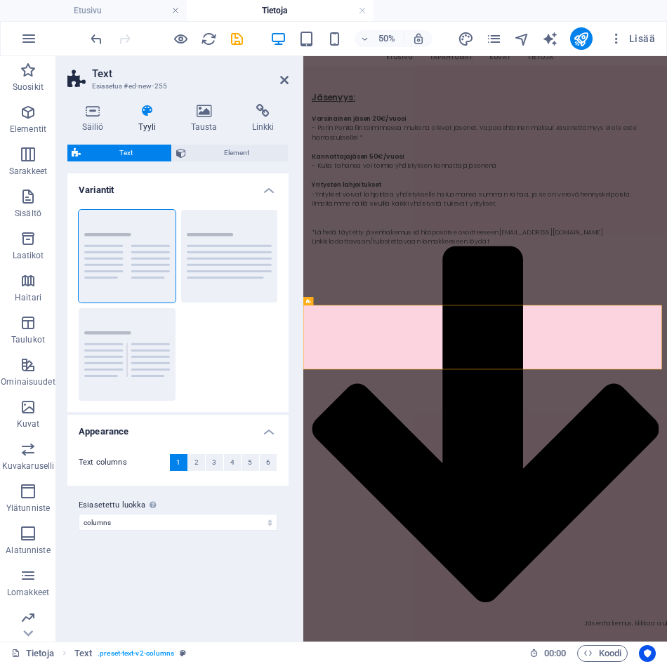
click at [293, 79] on aside "Text Esiasetus #ed-new-255 Säiliö Tyyli Tausta Linkki Koko Korkeus Oletus px re…" at bounding box center [179, 348] width 247 height 585
click at [282, 74] on h2 "Text" at bounding box center [190, 73] width 196 height 13
click at [285, 77] on icon at bounding box center [284, 79] width 8 height 11
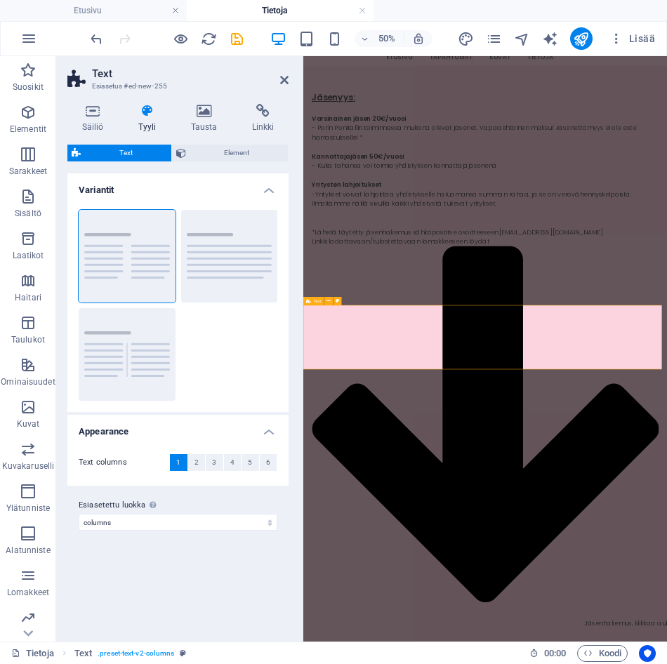
click at [283, 79] on icon at bounding box center [284, 79] width 8 height 11
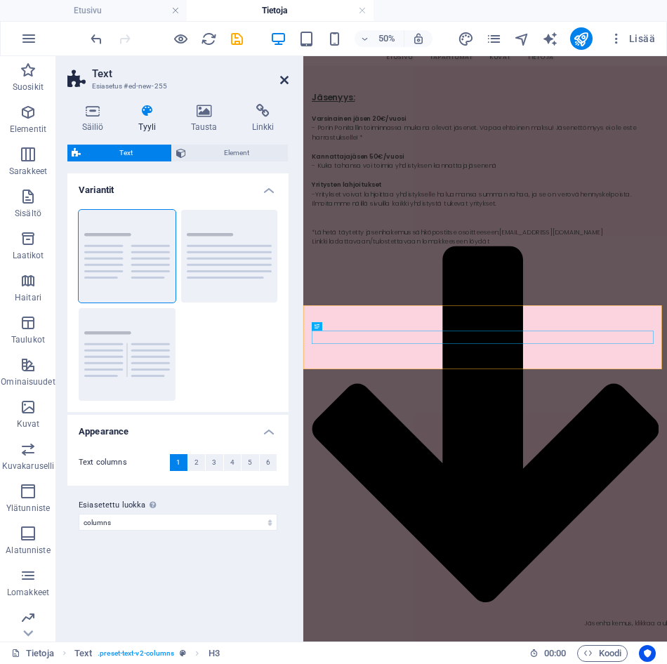
scroll to position [397, 0]
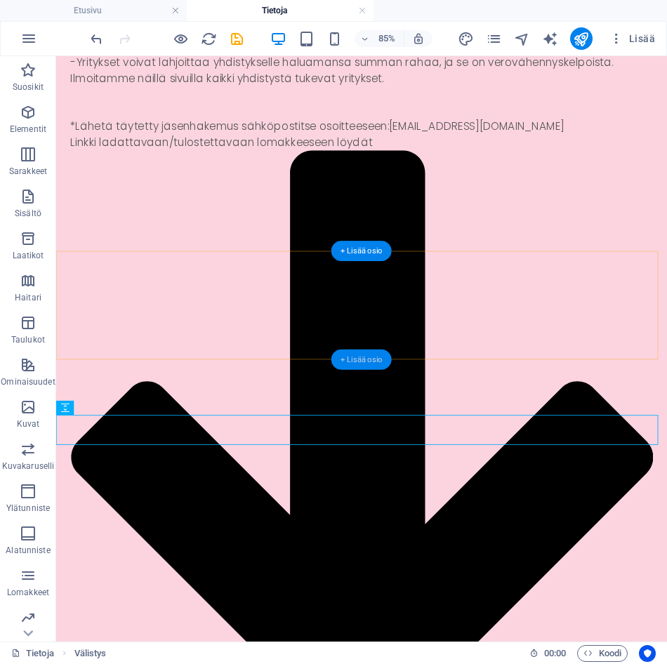
click at [367, 353] on div "+ Lisää osio" at bounding box center [361, 359] width 60 height 20
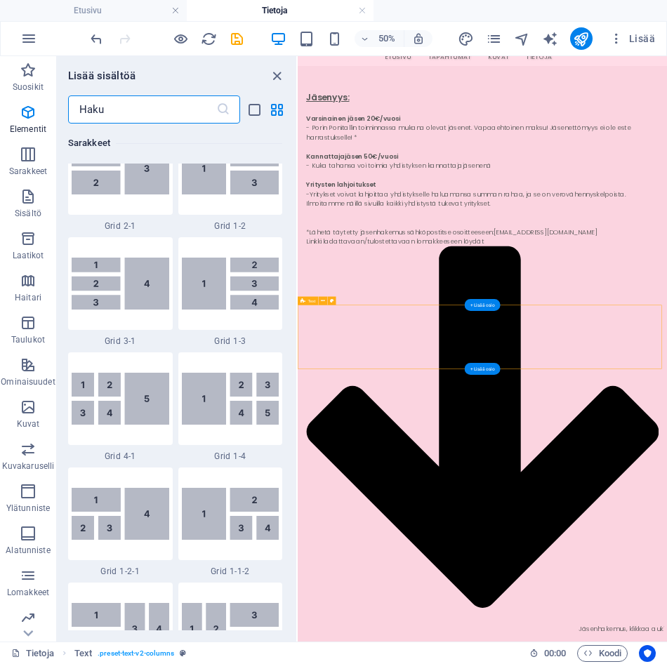
scroll to position [2455, 0]
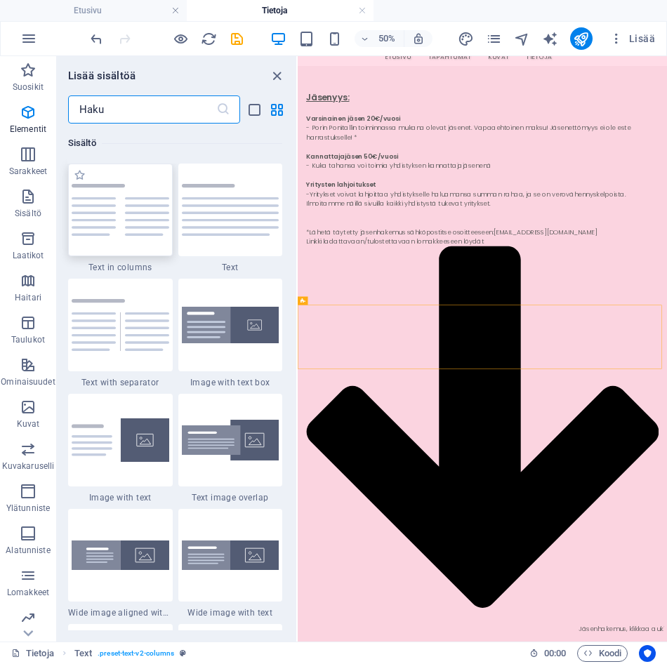
click at [150, 213] on img at bounding box center [121, 210] width 98 height 52
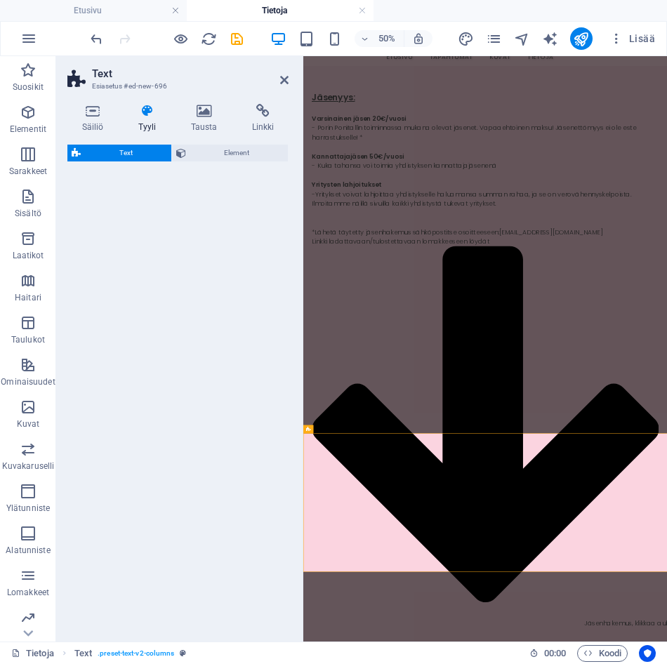
scroll to position [0, 0]
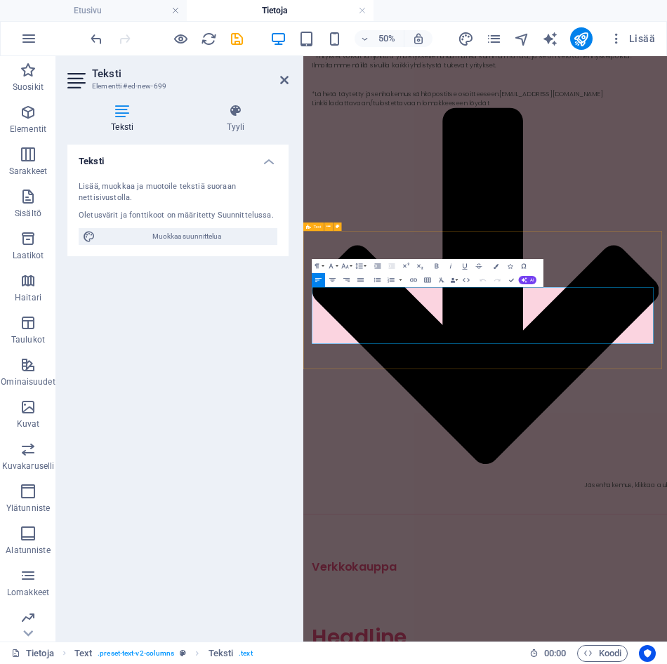
drag, startPoint x: 897, startPoint y: 619, endPoint x: 309, endPoint y: 495, distance: 600.9
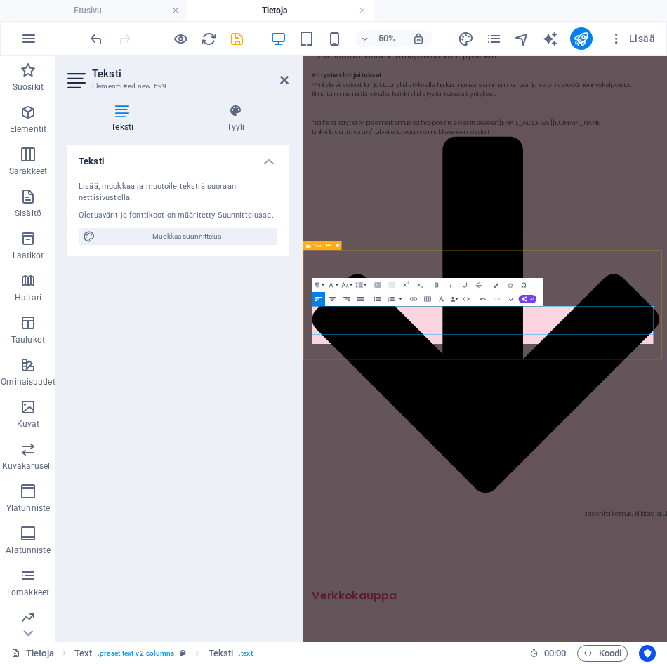
scroll to position [367, 0]
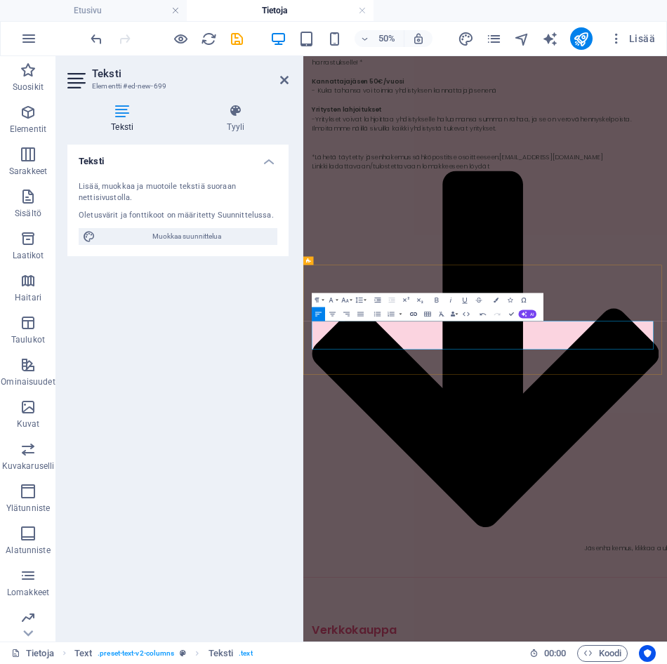
scroll to position [208, 0]
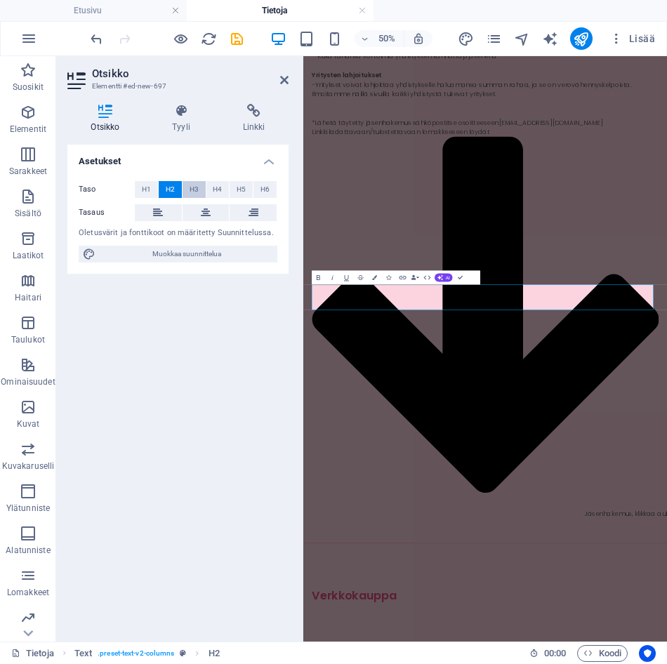
click at [187, 189] on button "H3" at bounding box center [193, 189] width 23 height 17
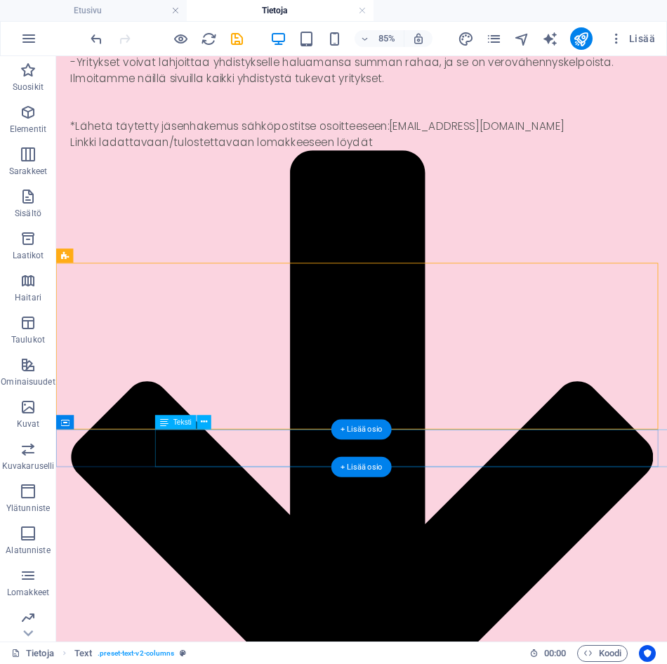
scroll to position [418, 0]
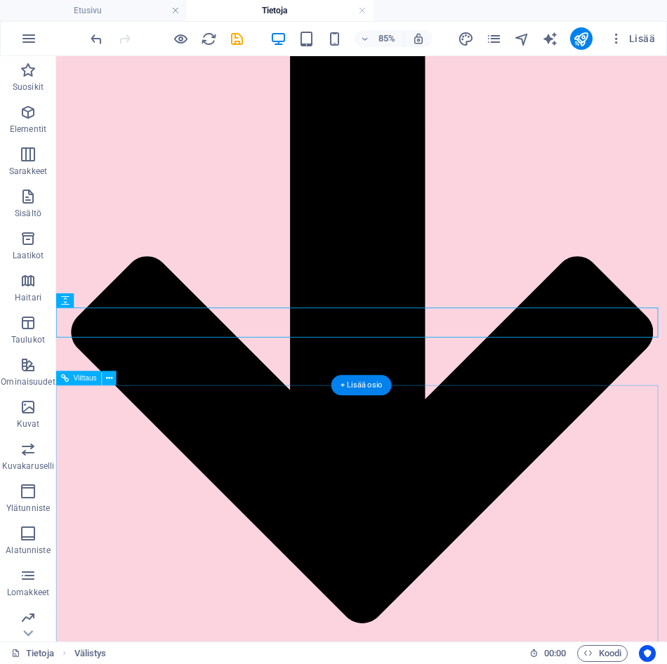
scroll to position [559, 0]
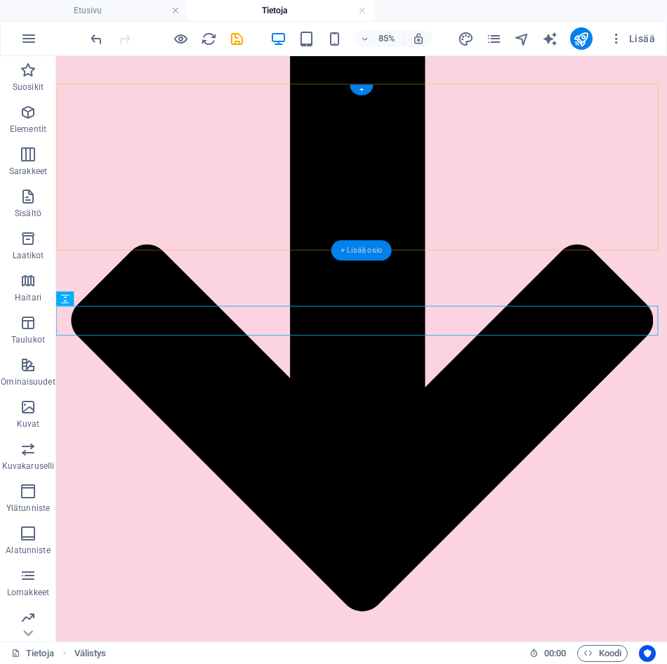
click at [356, 252] on div "+ Lisää osio" at bounding box center [361, 251] width 60 height 20
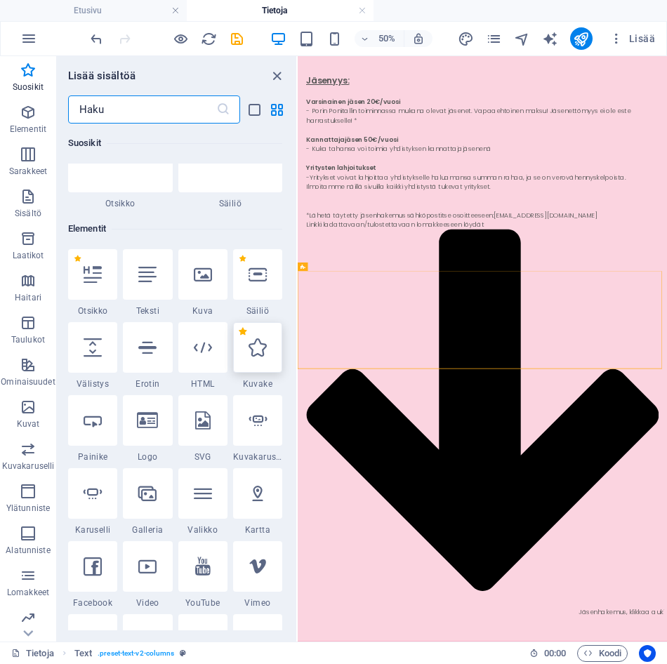
scroll to position [0, 0]
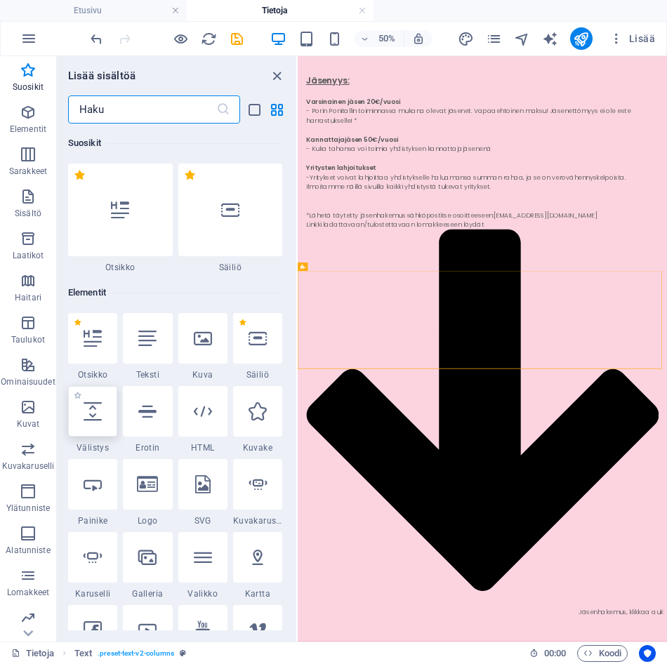
click at [117, 426] on div at bounding box center [92, 411] width 49 height 51
select select "px"
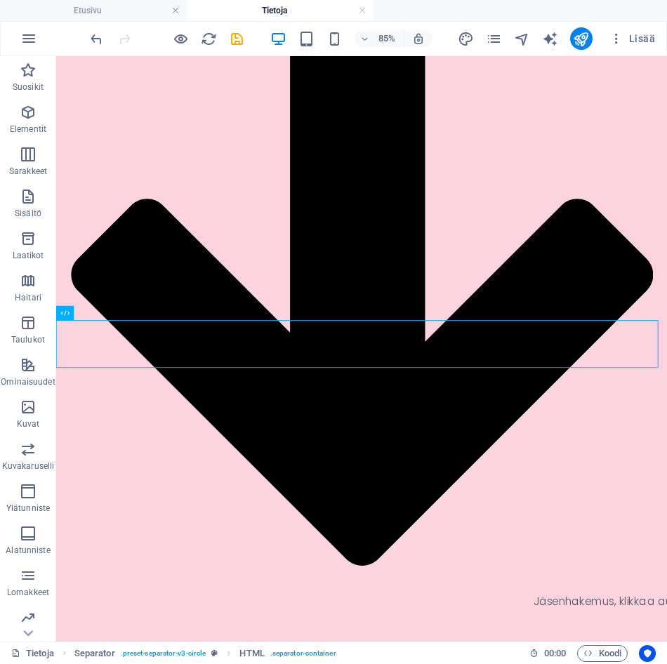
scroll to position [593, 0]
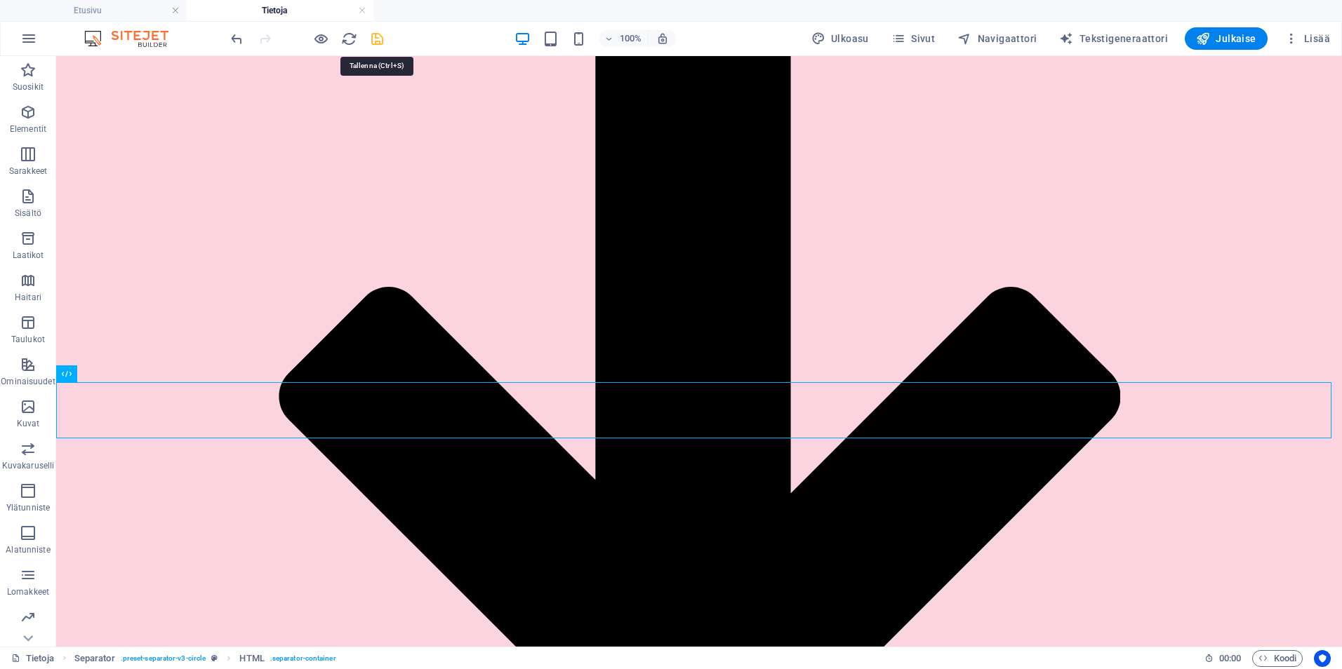
click at [384, 33] on icon "save" at bounding box center [377, 39] width 16 height 16
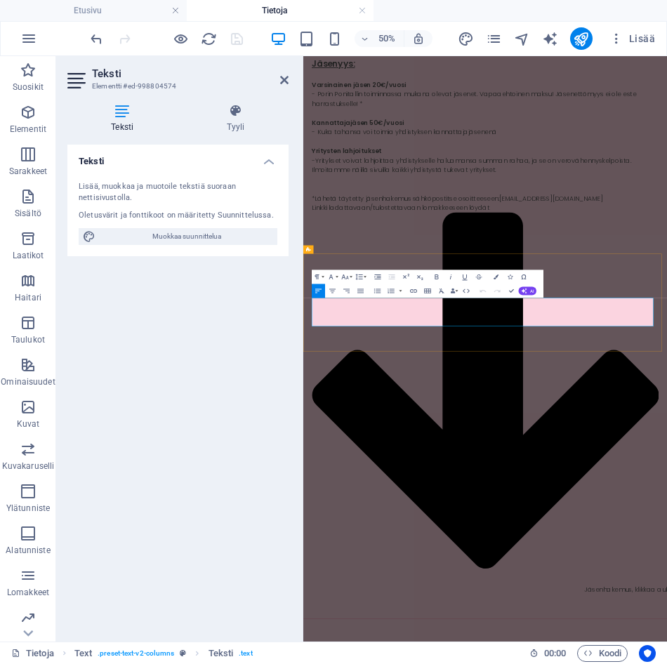
drag, startPoint x: 740, startPoint y: 592, endPoint x: 625, endPoint y: 564, distance: 118.5
drag, startPoint x: 728, startPoint y: 588, endPoint x: 410, endPoint y: 589, distance: 318.6
drag, startPoint x: 780, startPoint y: 592, endPoint x: 511, endPoint y: 595, distance: 269.5
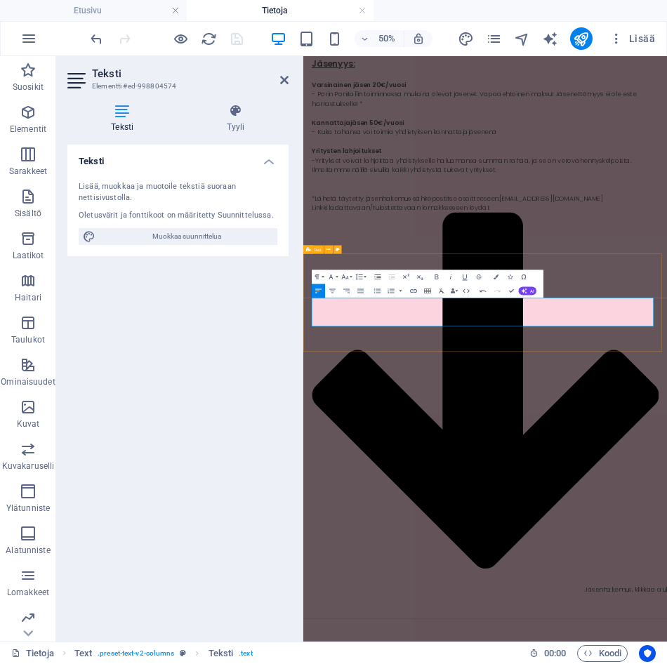
copy p "[URL][DOMAIN_NAME]"
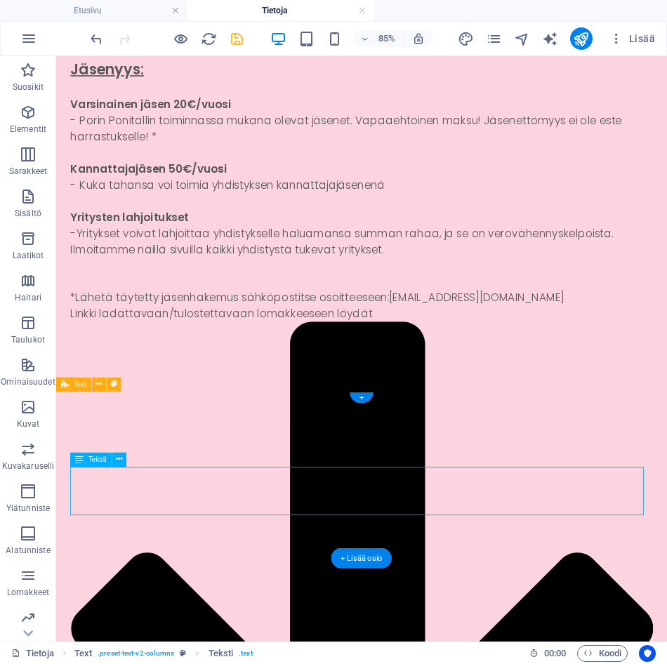
drag, startPoint x: 265, startPoint y: 591, endPoint x: 283, endPoint y: 592, distance: 18.3
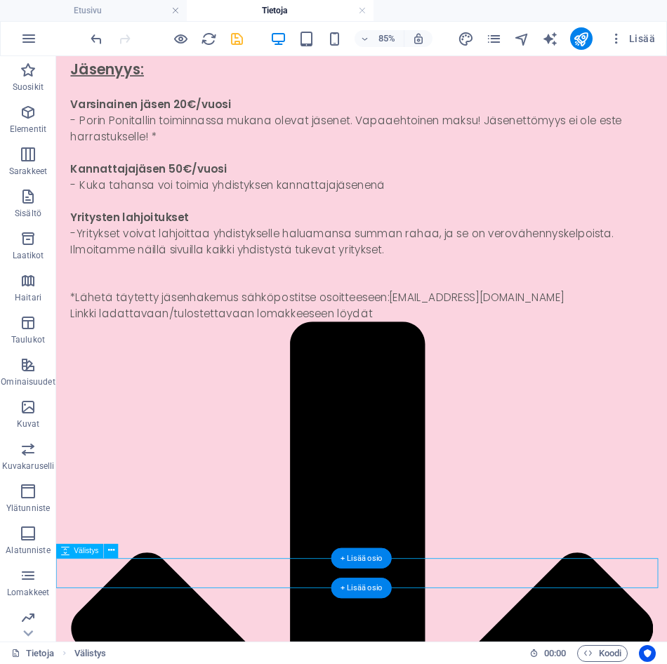
select select "px"
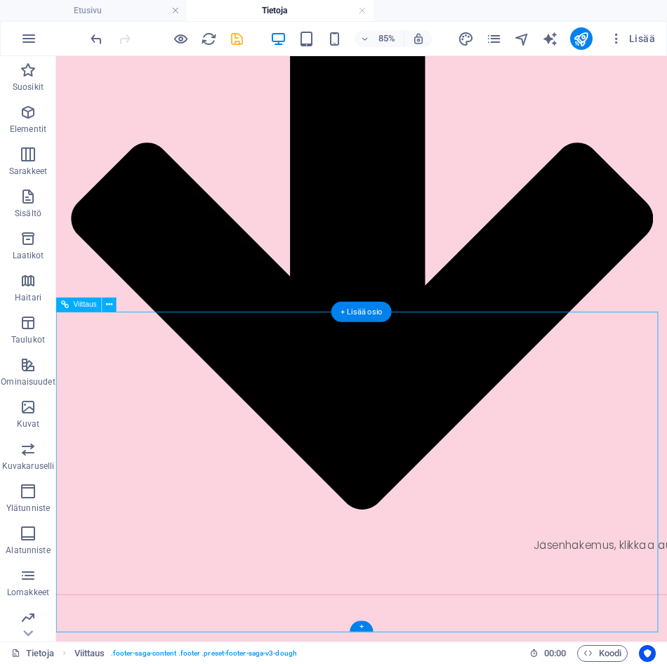
scroll to position [397, 0]
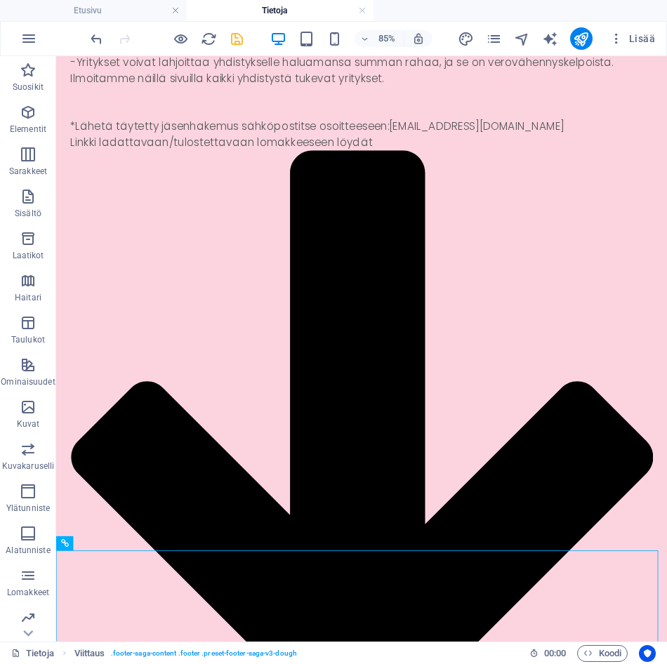
click at [236, 39] on icon "save" at bounding box center [237, 39] width 16 height 16
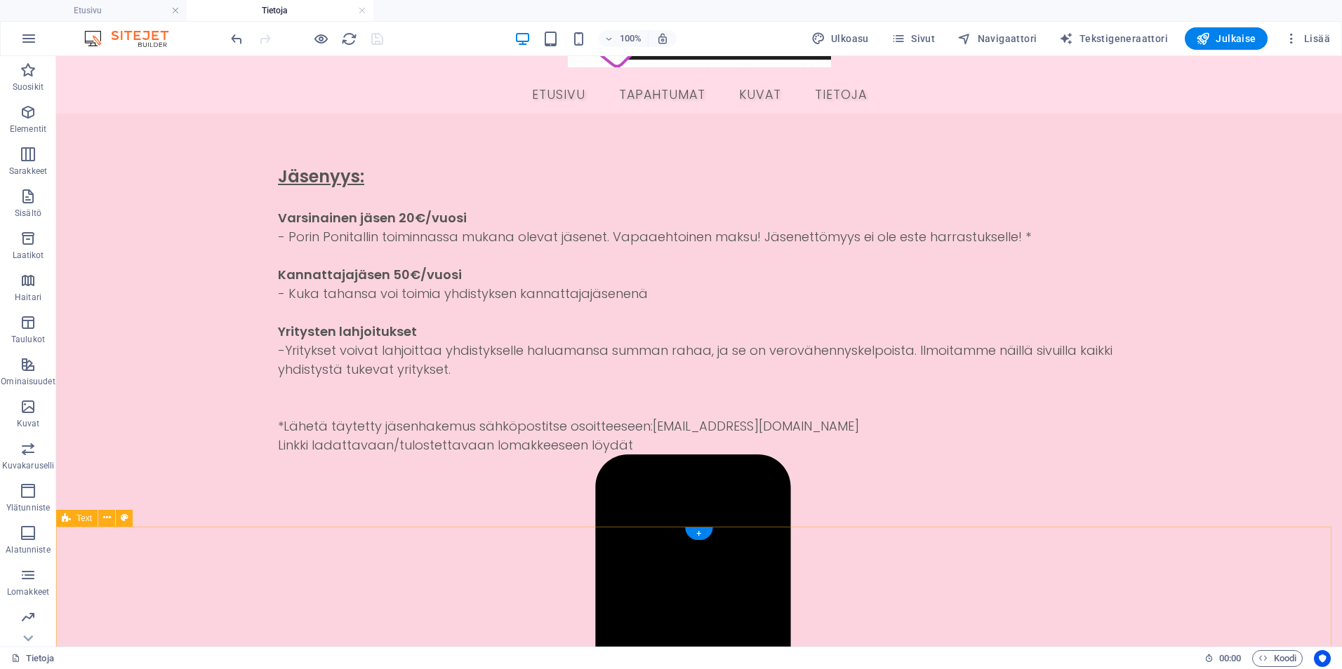
scroll to position [70, 0]
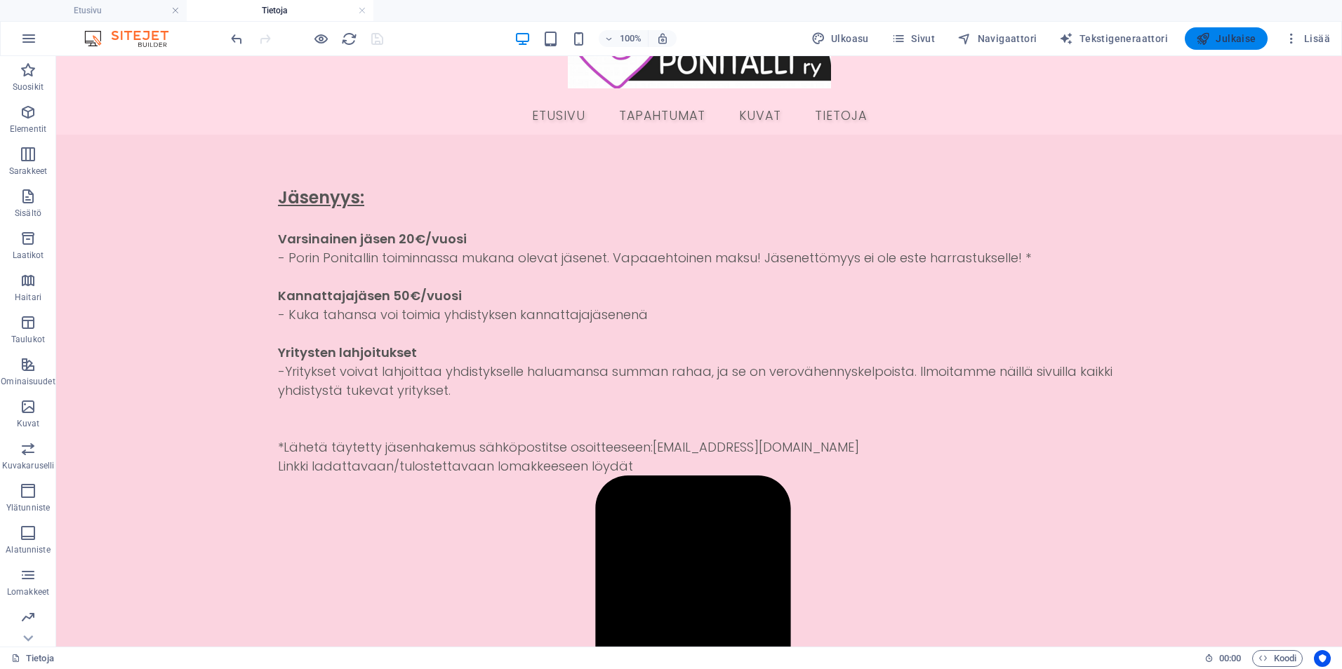
click at [1213, 44] on span "Julkaise" at bounding box center [1226, 39] width 60 height 14
